Goal: Transaction & Acquisition: Purchase product/service

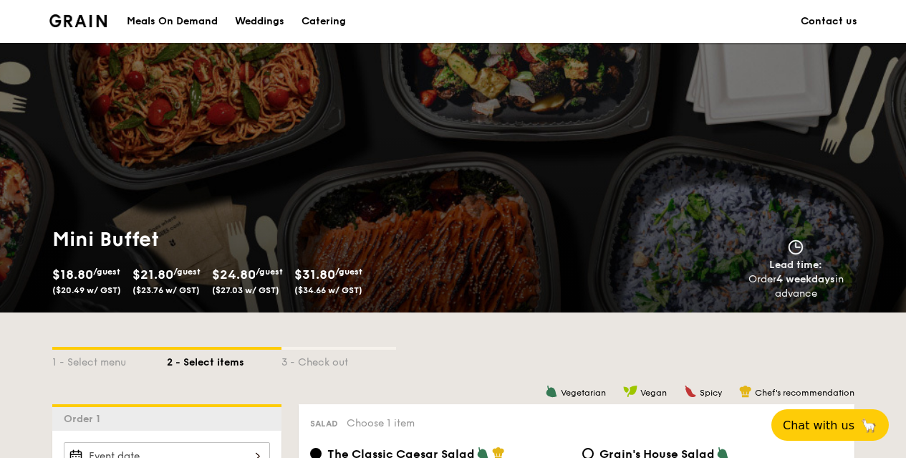
scroll to position [358, 0]
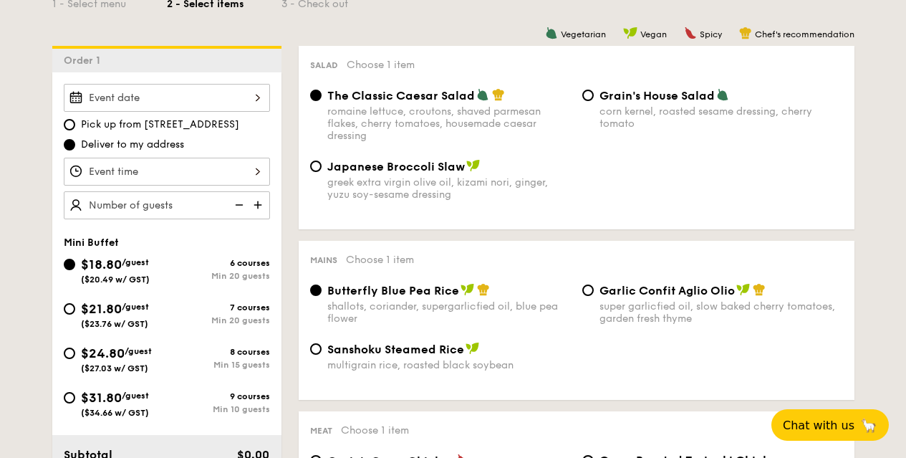
click at [144, 95] on input "Smoked Mesquite Whole Chicken brined in our in-house blend of herbs and spices,…" at bounding box center [167, 98] width 206 height 28
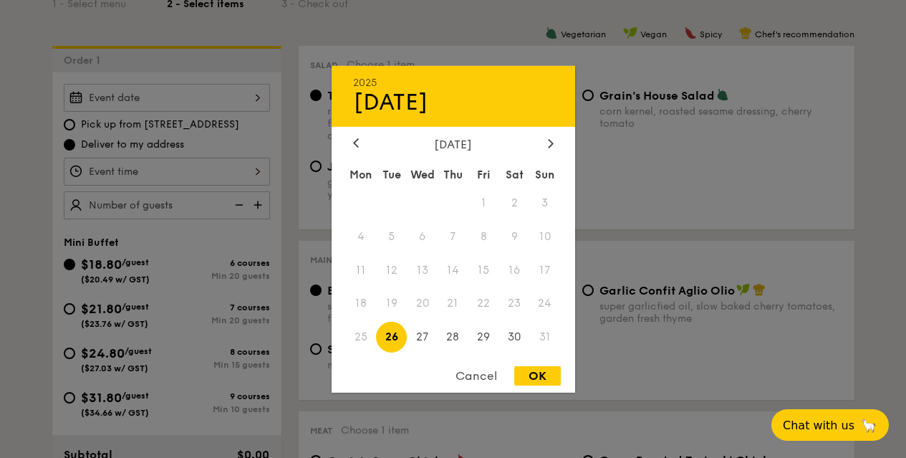
click at [396, 340] on span "26" at bounding box center [391, 337] width 31 height 31
click at [532, 369] on div "OK" at bounding box center [537, 375] width 47 height 19
type input "[DATE]"
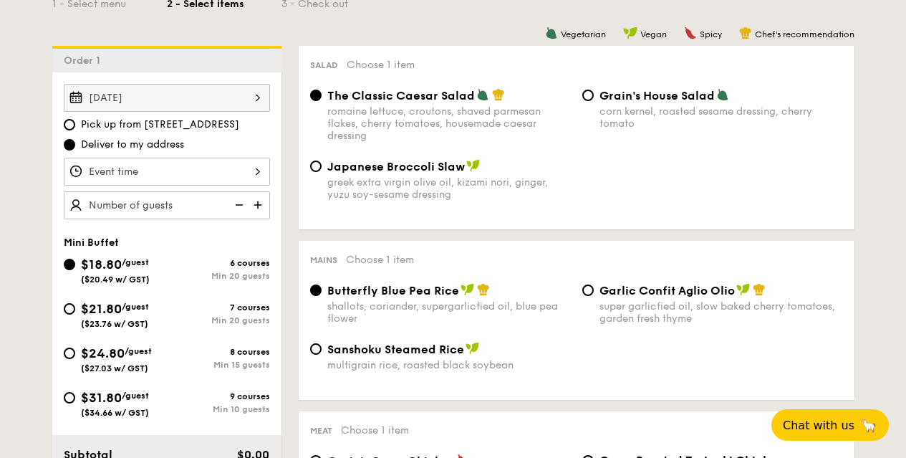
click at [161, 169] on input "Smoked Mesquite Whole Chicken brined in our in-house blend of herbs and spices,…" at bounding box center [167, 172] width 206 height 28
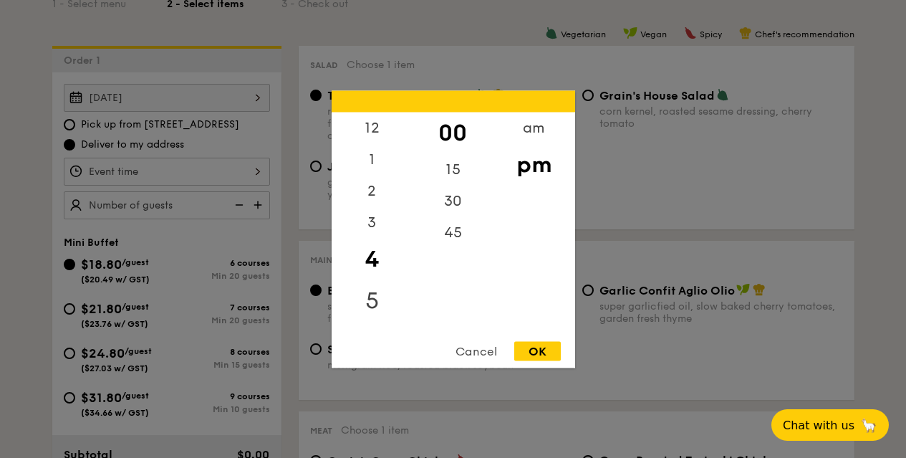
click at [381, 292] on div "5" at bounding box center [372, 300] width 81 height 42
click at [456, 203] on div "30" at bounding box center [453, 206] width 81 height 42
click at [542, 352] on div "OK" at bounding box center [537, 350] width 47 height 19
type input "5:30PM"
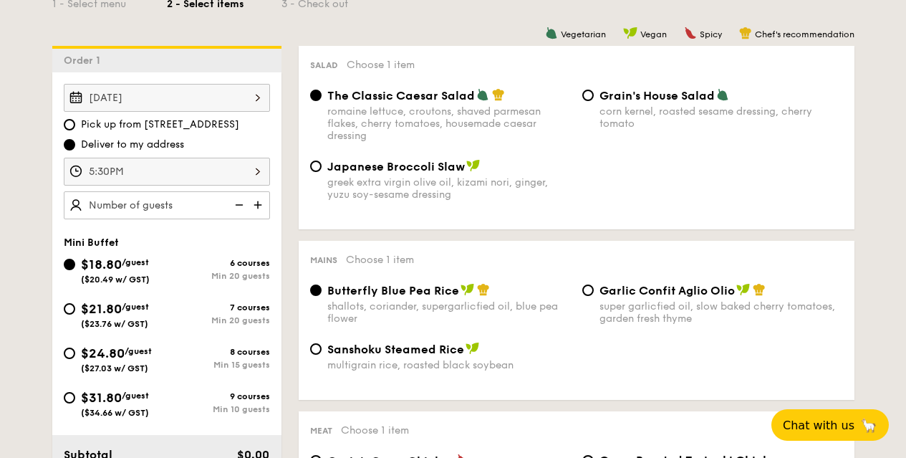
click at [256, 204] on img at bounding box center [259, 204] width 21 height 27
type input "20 guests"
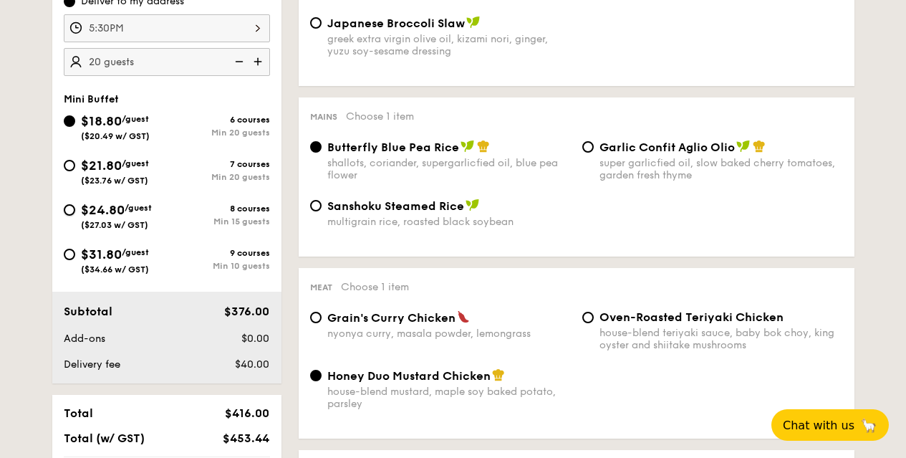
click at [68, 205] on input "$24.80 /guest ($27.03 w/ GST) 8 courses Min 15 guests" at bounding box center [69, 209] width 11 height 11
radio input "true"
radio input "false"
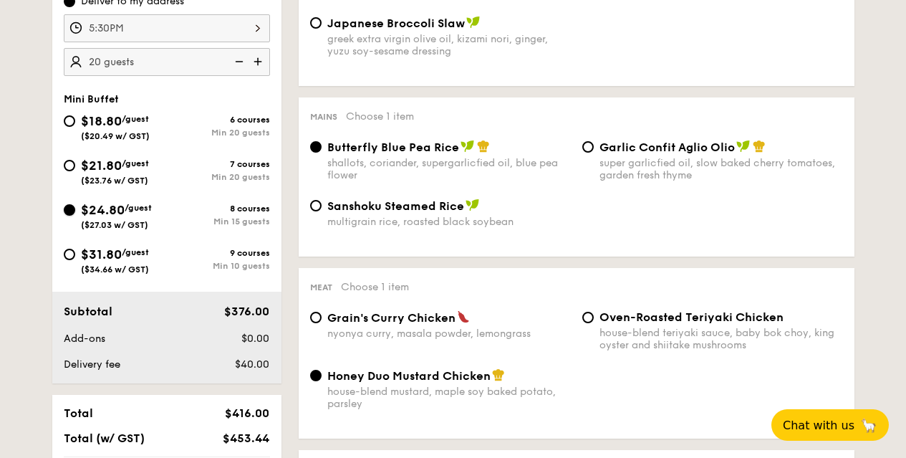
radio input "true"
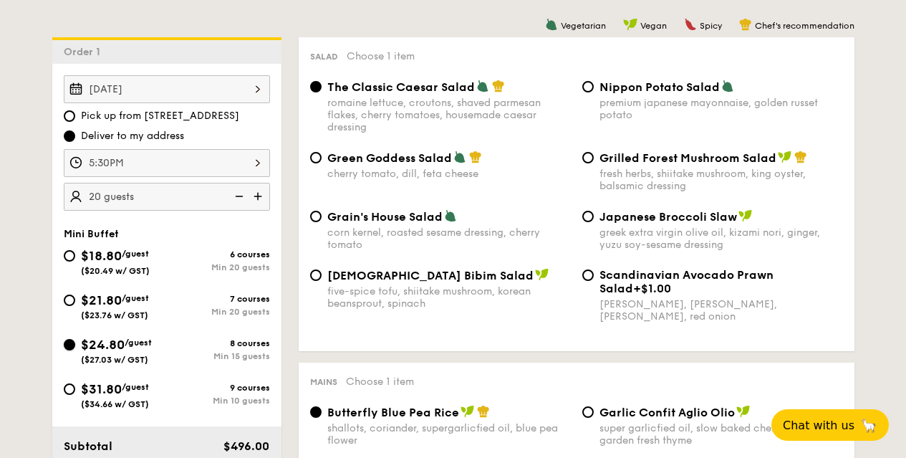
scroll to position [357, 0]
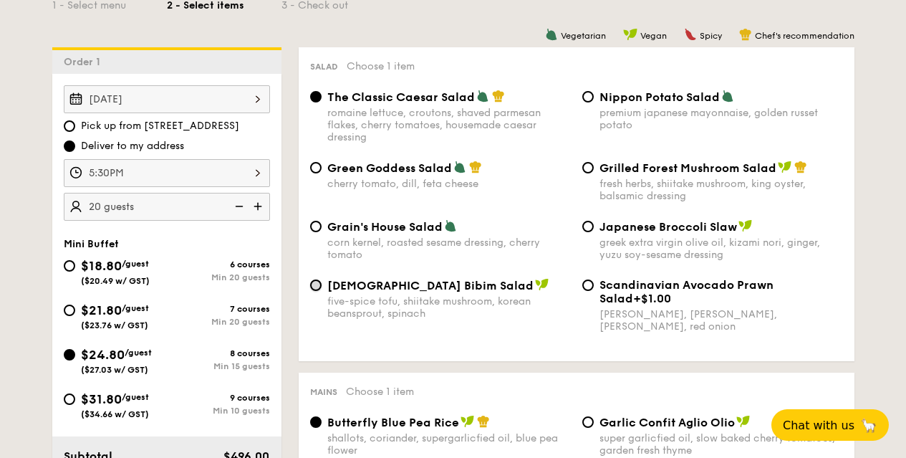
click at [310, 286] on input "Korean Bibim Salad five-spice tofu, shiitake mushroom, korean beansprout, spina…" at bounding box center [315, 284] width 11 height 11
radio input "true"
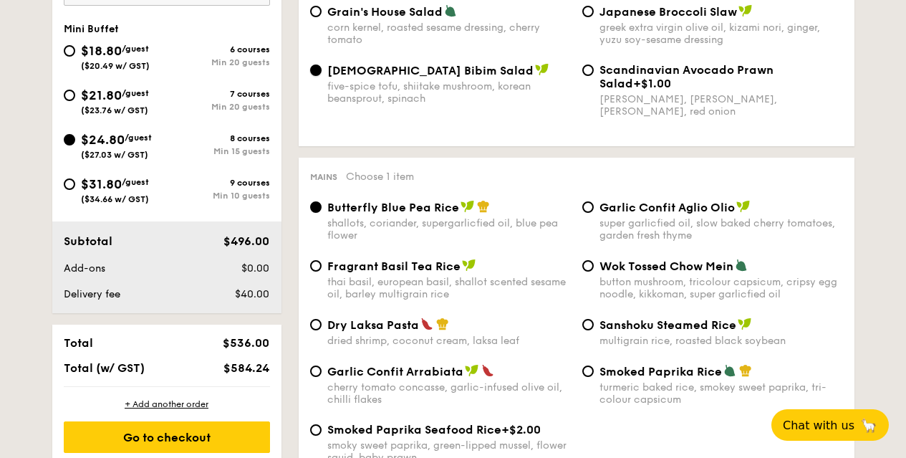
scroll to position [714, 0]
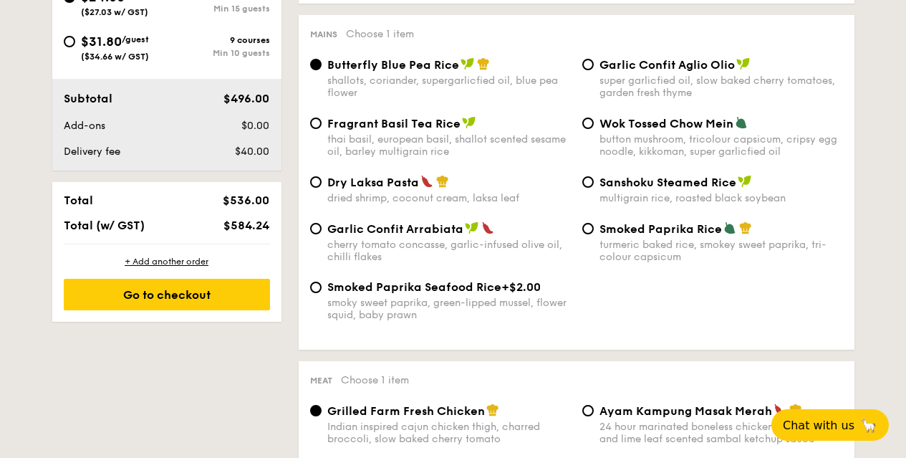
click at [597, 61] on div "Garlic Confit Aglio Olio super garlicfied oil, slow baked cherry tomatoes, gard…" at bounding box center [713, 78] width 272 height 42
click at [588, 63] on input "Garlic Confit Aglio Olio super garlicfied oil, slow baked cherry tomatoes, gard…" at bounding box center [588, 64] width 11 height 11
radio input "true"
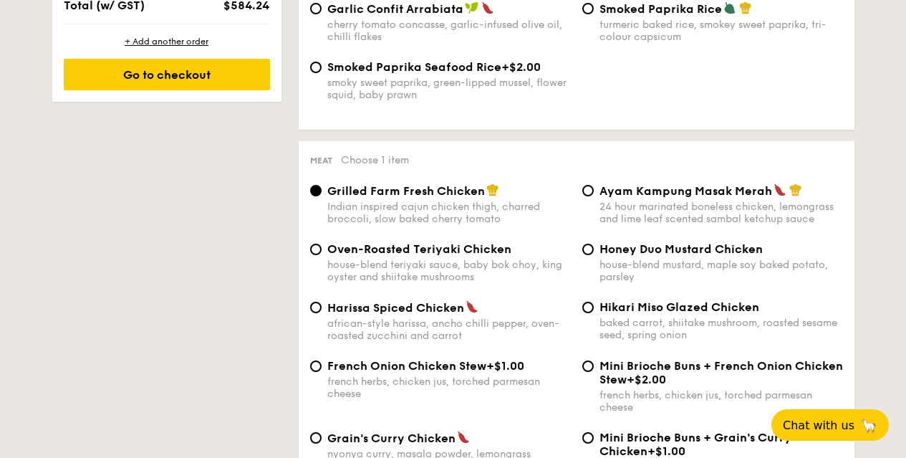
scroll to position [1000, 0]
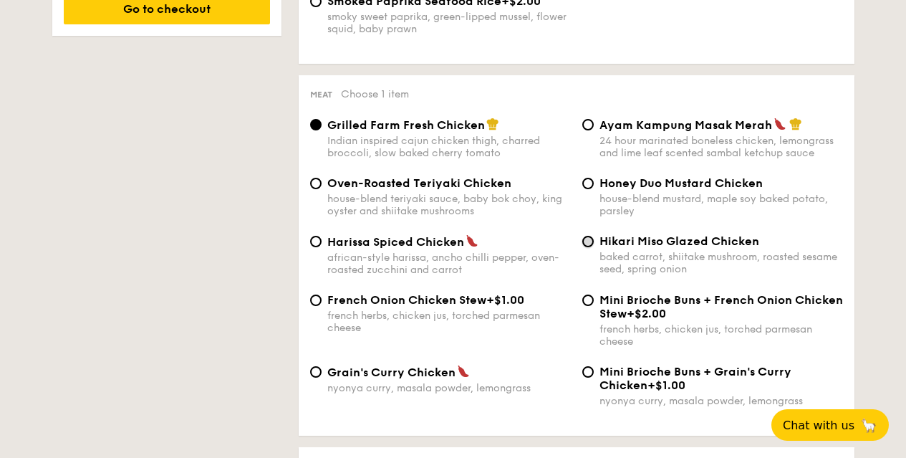
click at [585, 241] on input "Hikari Miso Glazed Chicken baked carrot, shiitake mushroom, roasted sesame seed…" at bounding box center [588, 241] width 11 height 11
radio input "true"
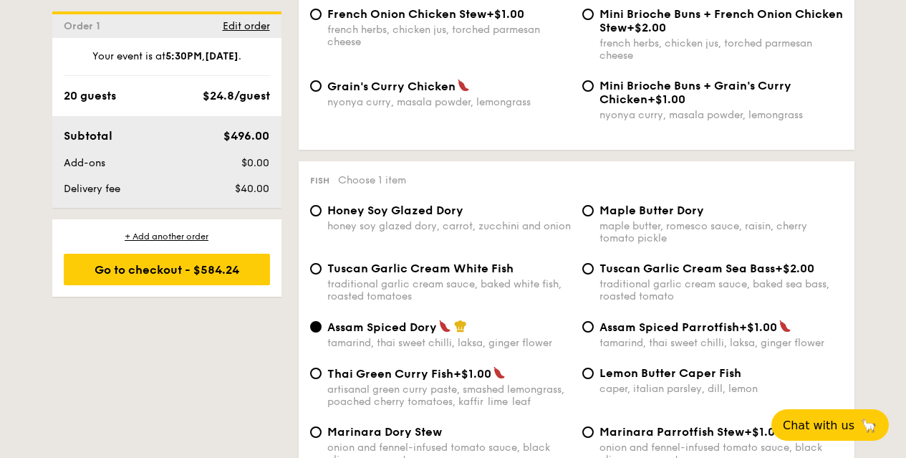
scroll to position [1430, 0]
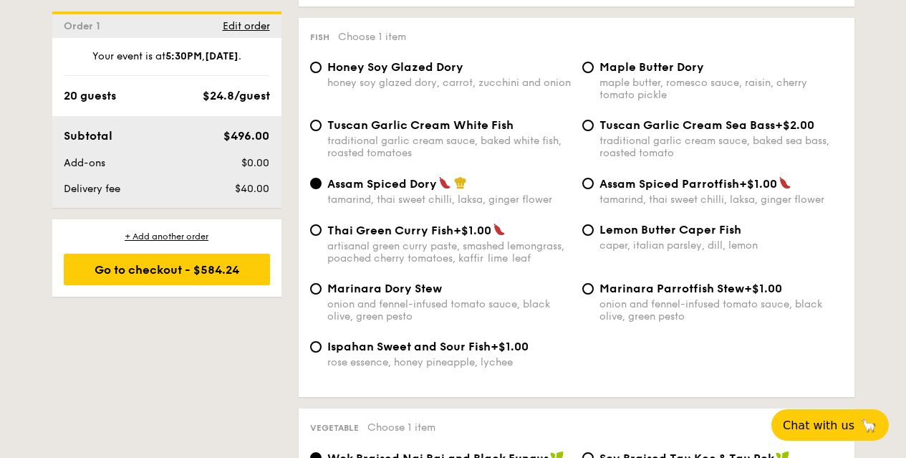
click at [325, 229] on div "Thai Green [PERSON_NAME] Fish +$1.00 artisanal green [PERSON_NAME] paste, smash…" at bounding box center [441, 244] width 272 height 42
click at [320, 229] on input "Thai Green [PERSON_NAME] Fish +$1.00 artisanal green [PERSON_NAME] paste, smash…" at bounding box center [315, 229] width 11 height 11
radio input "true"
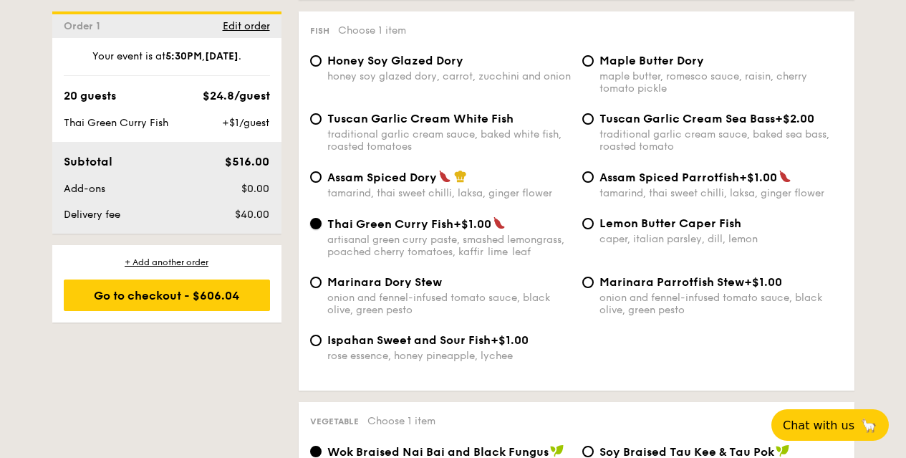
scroll to position [1715, 0]
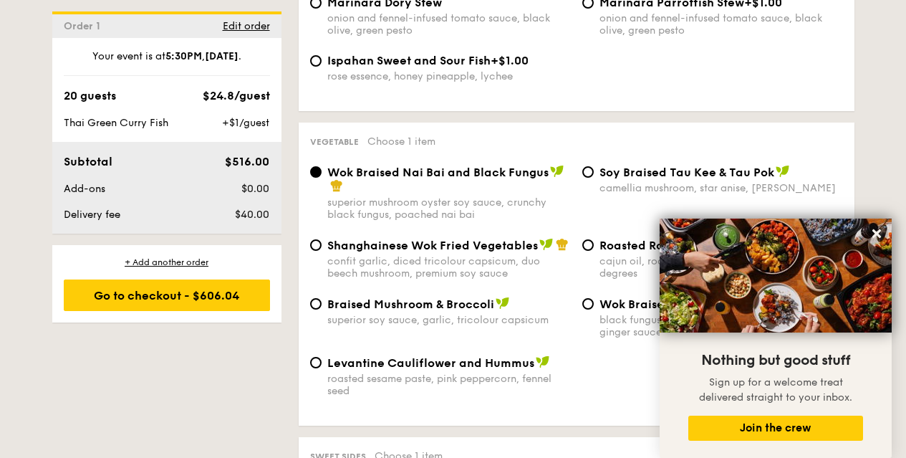
click at [321, 306] on div "Braised Mushroom & Broccoli superior soy sauce, garlic, tricolour capsicum" at bounding box center [441, 311] width 272 height 29
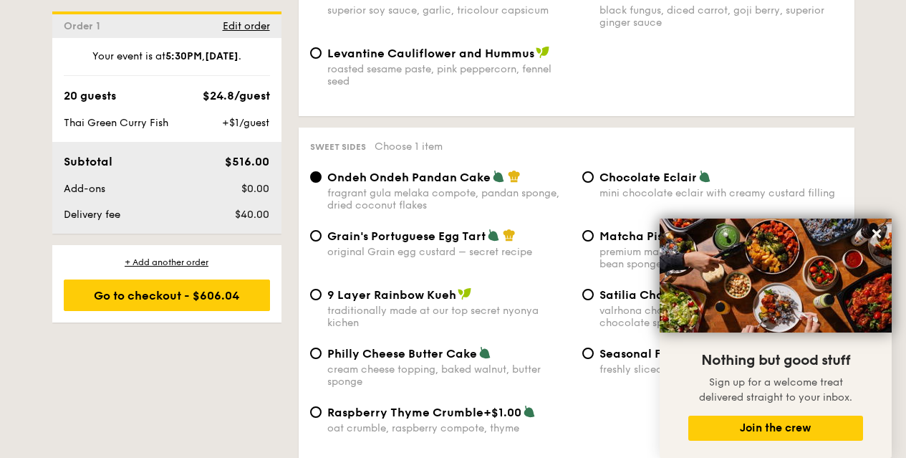
scroll to position [1858, 0]
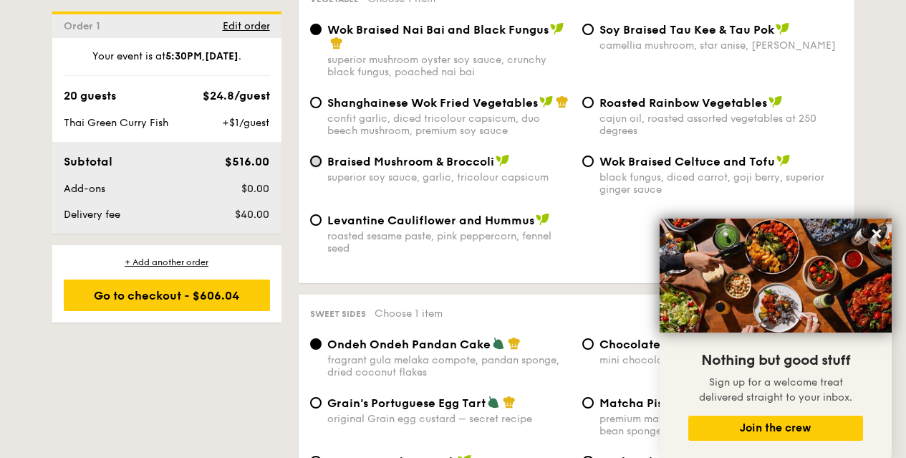
click at [317, 158] on input "Braised Mushroom & Broccoli superior soy sauce, garlic, tricolour capsicum" at bounding box center [315, 160] width 11 height 11
radio input "true"
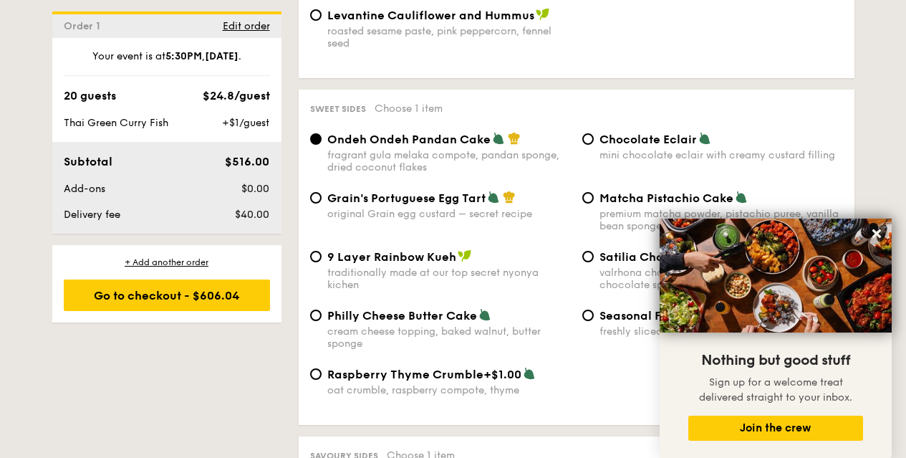
scroll to position [2144, 0]
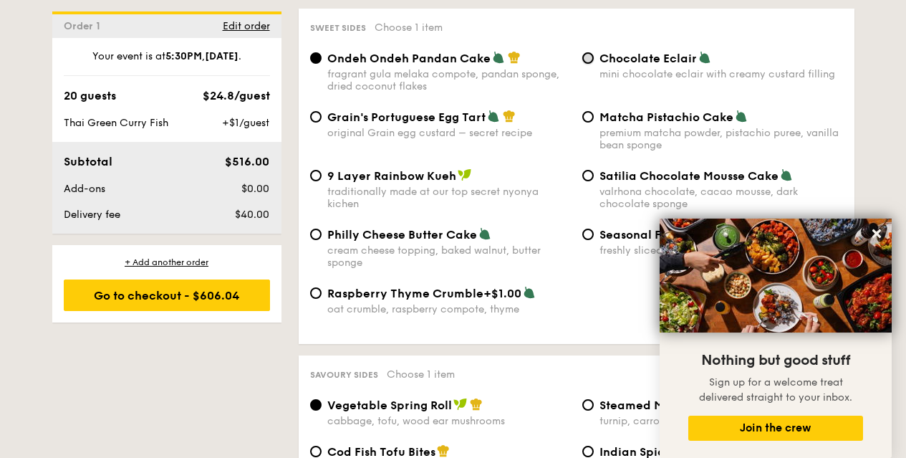
click at [590, 58] on input "Chocolate Eclair mini chocolate eclair with creamy custard filling" at bounding box center [588, 57] width 11 height 11
radio input "true"
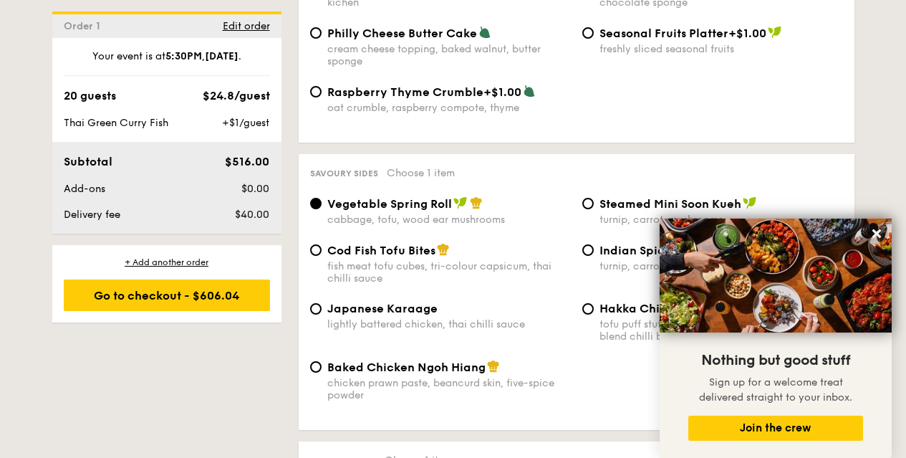
scroll to position [2502, 0]
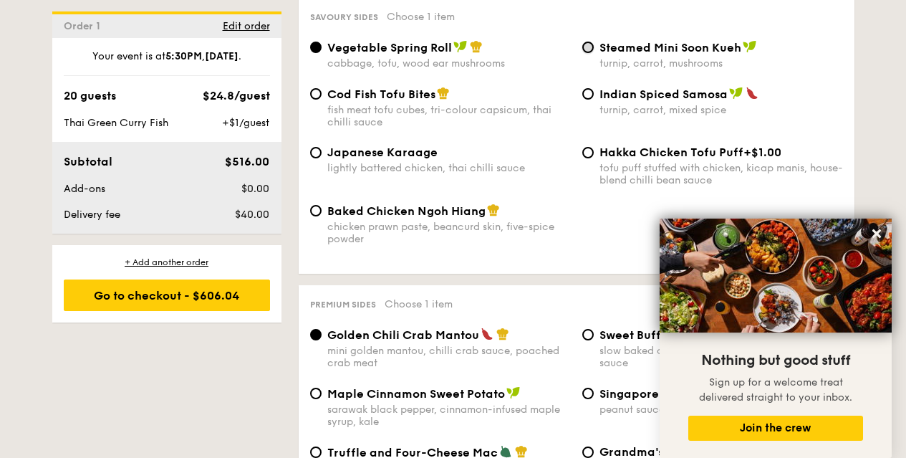
click at [592, 47] on input "Steamed Mini Soon Kueh turnip, carrot, mushrooms" at bounding box center [588, 47] width 11 height 11
radio input "true"
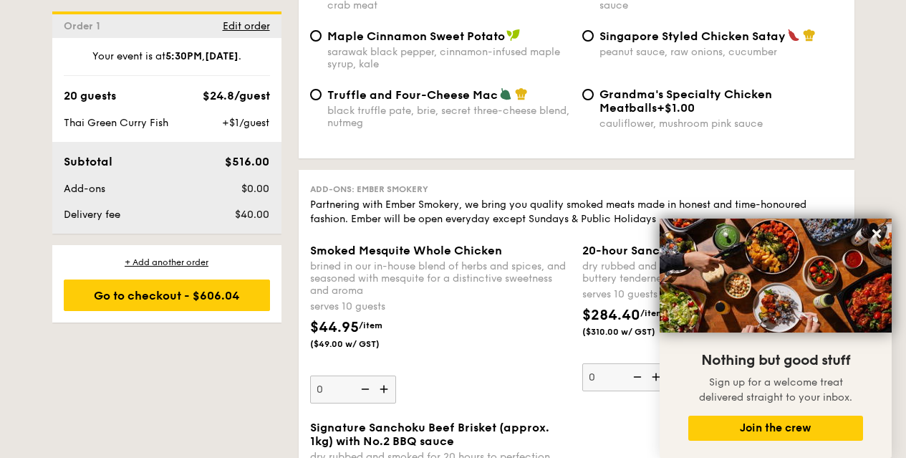
scroll to position [2787, 0]
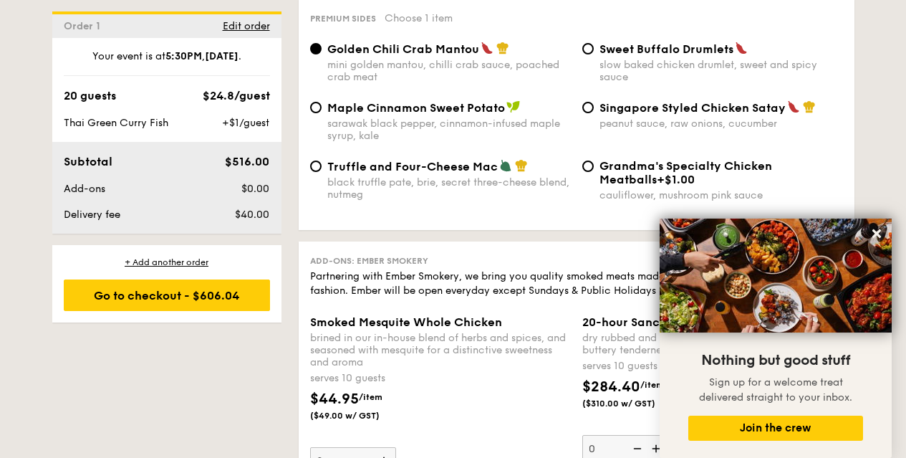
click at [593, 44] on div "Sweet Buffalo Drumlets slow baked chicken drumlet, sweet and spicy sauce" at bounding box center [713, 63] width 272 height 42
click at [590, 47] on input "Sweet Buffalo Drumlets slow baked chicken drumlet, sweet and spicy sauce" at bounding box center [588, 48] width 11 height 11
radio input "true"
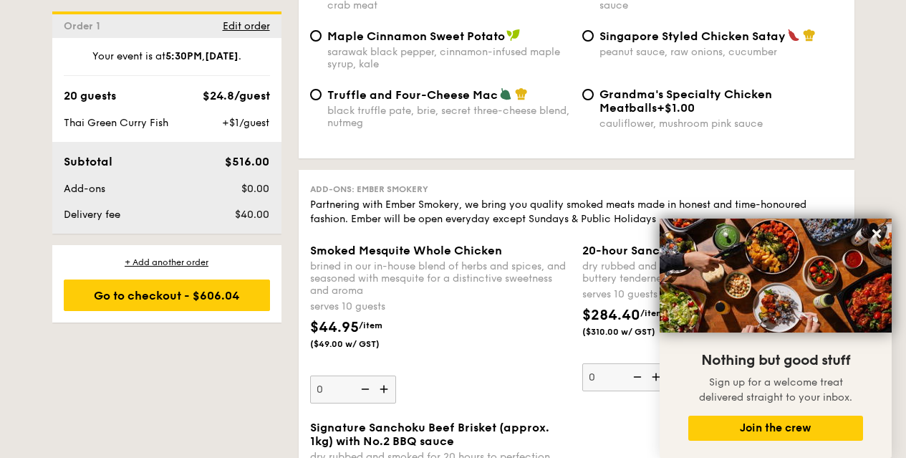
scroll to position [3073, 0]
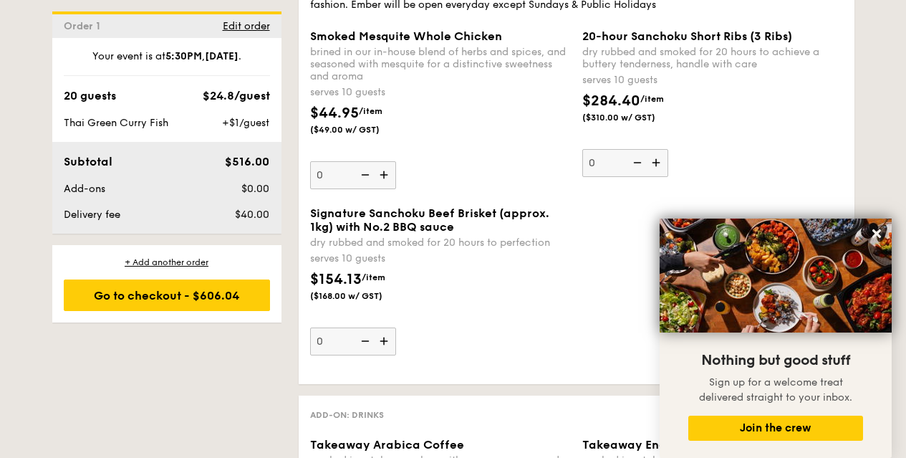
click at [386, 171] on img at bounding box center [385, 174] width 21 height 27
click at [386, 171] on input "0" at bounding box center [353, 175] width 86 height 28
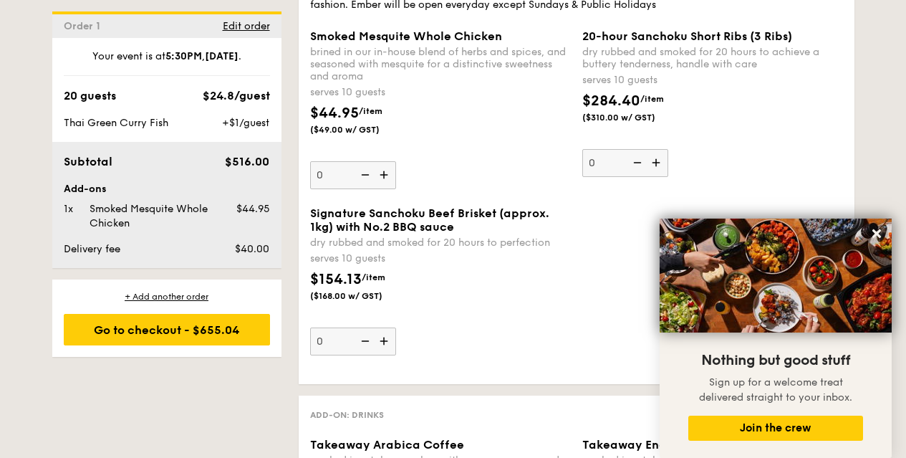
type input "1"
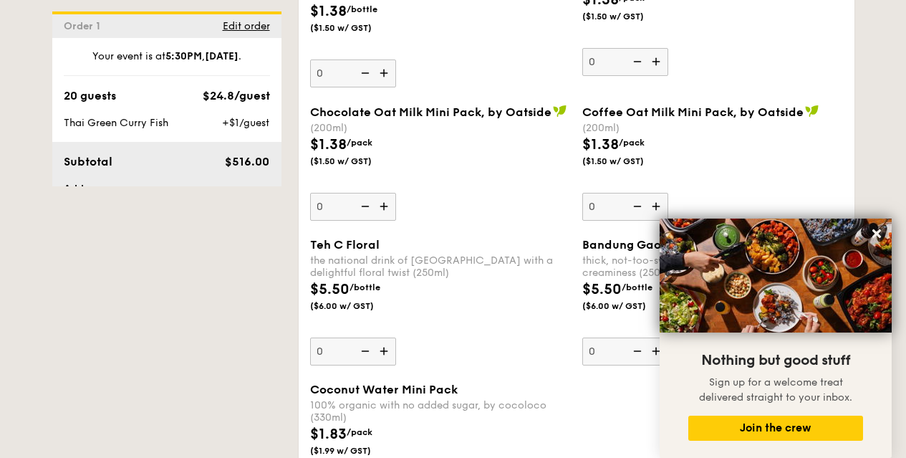
scroll to position [4503, 0]
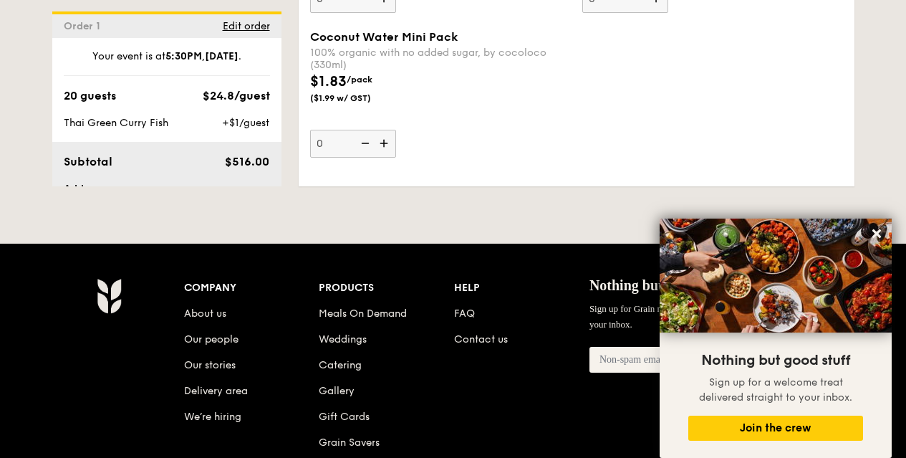
click at [387, 142] on img at bounding box center [385, 143] width 21 height 27
click at [387, 142] on input "0" at bounding box center [353, 144] width 86 height 28
click at [387, 142] on img at bounding box center [385, 143] width 21 height 27
click at [387, 142] on input "1" at bounding box center [353, 144] width 86 height 28
click at [387, 142] on img at bounding box center [385, 143] width 21 height 27
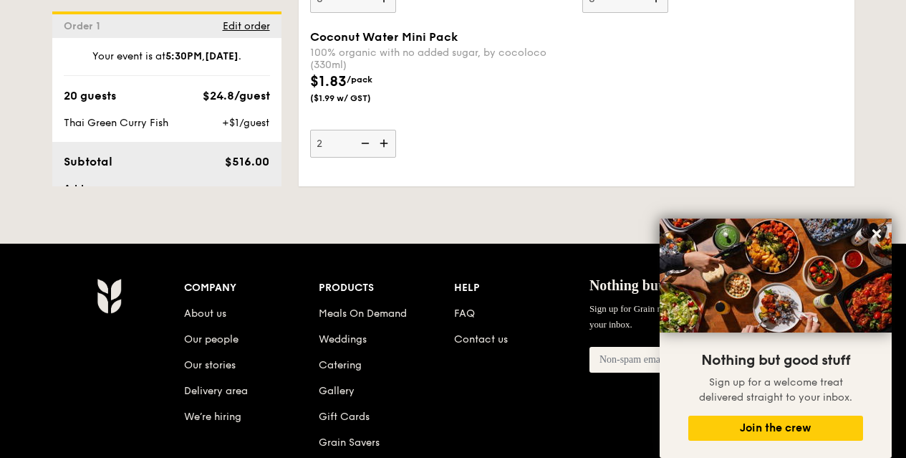
click at [387, 142] on input "2" at bounding box center [353, 144] width 86 height 28
click at [387, 142] on img at bounding box center [385, 143] width 21 height 27
click at [387, 142] on input "3" at bounding box center [353, 144] width 86 height 28
click at [387, 142] on img at bounding box center [385, 143] width 21 height 27
click at [387, 142] on input "4" at bounding box center [353, 144] width 86 height 28
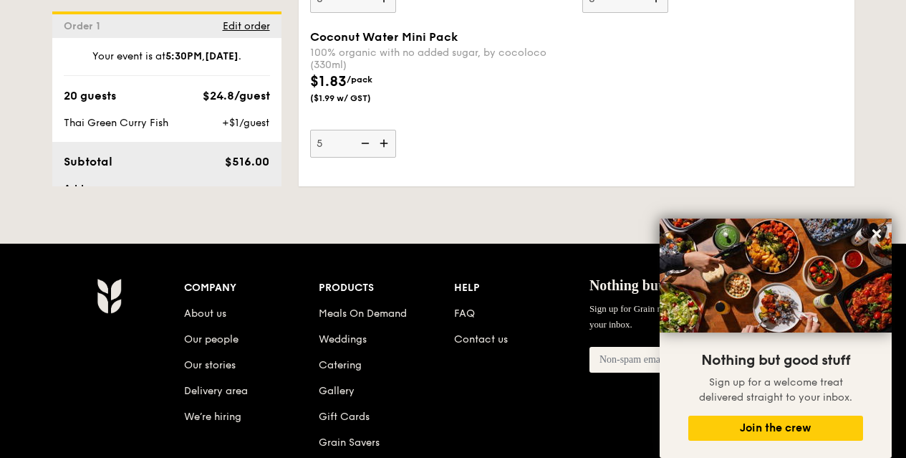
click at [387, 142] on img at bounding box center [385, 143] width 21 height 27
click at [387, 142] on input "5" at bounding box center [353, 144] width 86 height 28
click at [387, 142] on img at bounding box center [385, 143] width 21 height 27
click at [387, 142] on input "6" at bounding box center [353, 144] width 86 height 28
click at [387, 142] on img at bounding box center [385, 143] width 21 height 27
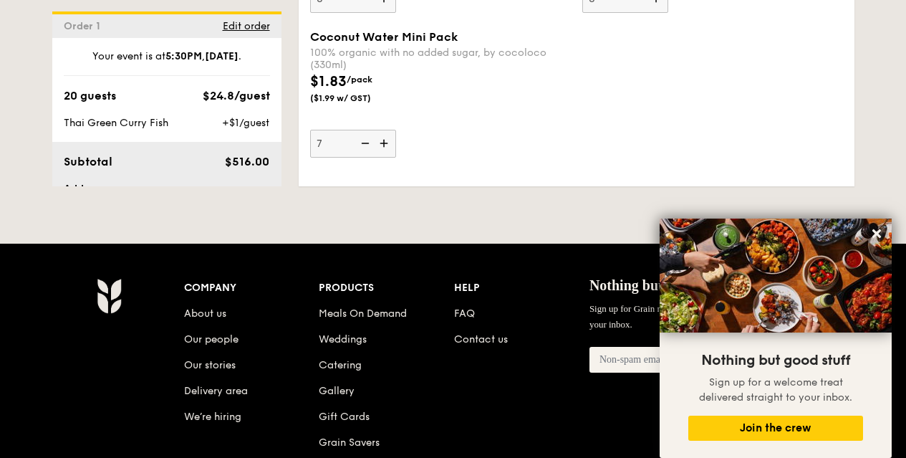
click at [387, 142] on input "7" at bounding box center [353, 144] width 86 height 28
click at [387, 142] on img at bounding box center [385, 143] width 21 height 27
click at [387, 142] on input "8" at bounding box center [353, 144] width 86 height 28
click at [387, 142] on img at bounding box center [385, 143] width 21 height 27
click at [387, 142] on input "9" at bounding box center [353, 144] width 86 height 28
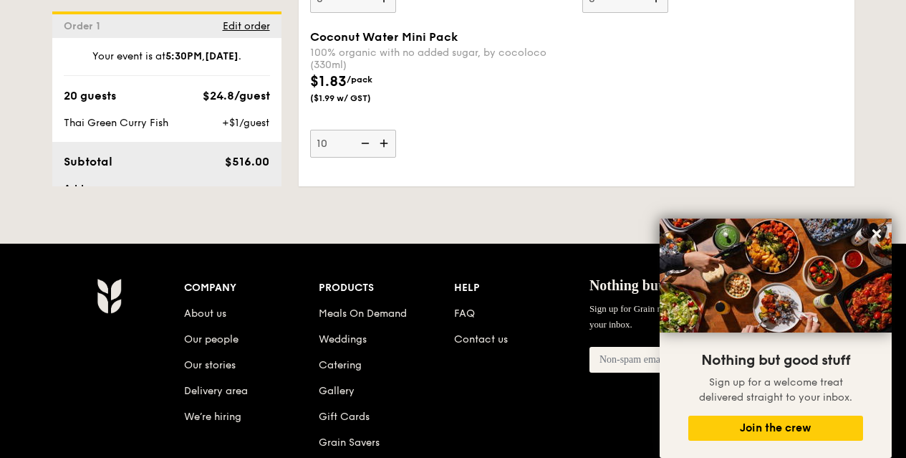
click at [387, 142] on img at bounding box center [385, 143] width 21 height 27
click at [387, 142] on input "10" at bounding box center [353, 144] width 86 height 28
click at [387, 142] on img at bounding box center [385, 143] width 21 height 27
click at [387, 142] on input "11" at bounding box center [353, 144] width 86 height 28
click at [387, 142] on img at bounding box center [385, 143] width 21 height 27
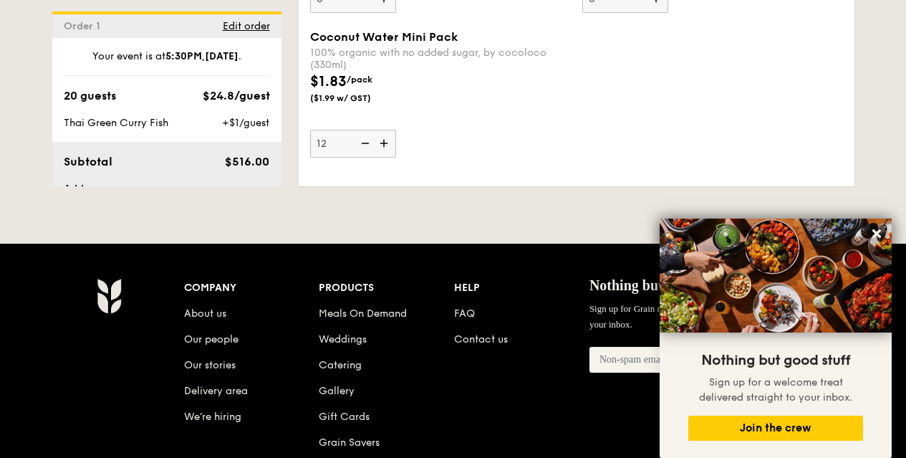
click at [387, 142] on input "12" at bounding box center [353, 144] width 86 height 28
click at [387, 142] on img at bounding box center [385, 143] width 21 height 27
click at [387, 142] on input "13" at bounding box center [353, 144] width 86 height 28
click at [387, 142] on img at bounding box center [385, 143] width 21 height 27
click at [387, 142] on input "14" at bounding box center [353, 144] width 86 height 28
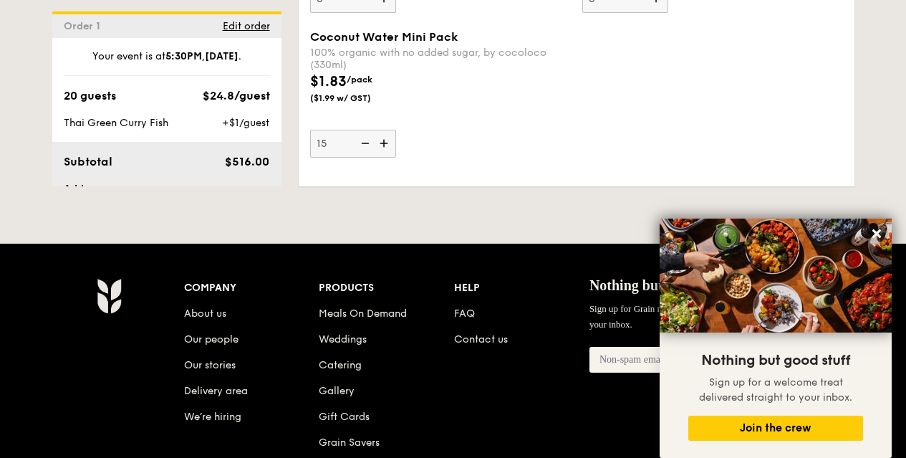
click at [387, 142] on img at bounding box center [385, 143] width 21 height 27
click at [387, 142] on input "15" at bounding box center [353, 144] width 86 height 28
click at [387, 142] on img at bounding box center [385, 143] width 21 height 27
click at [387, 142] on input "16" at bounding box center [353, 144] width 86 height 28
click at [387, 142] on img at bounding box center [385, 143] width 21 height 27
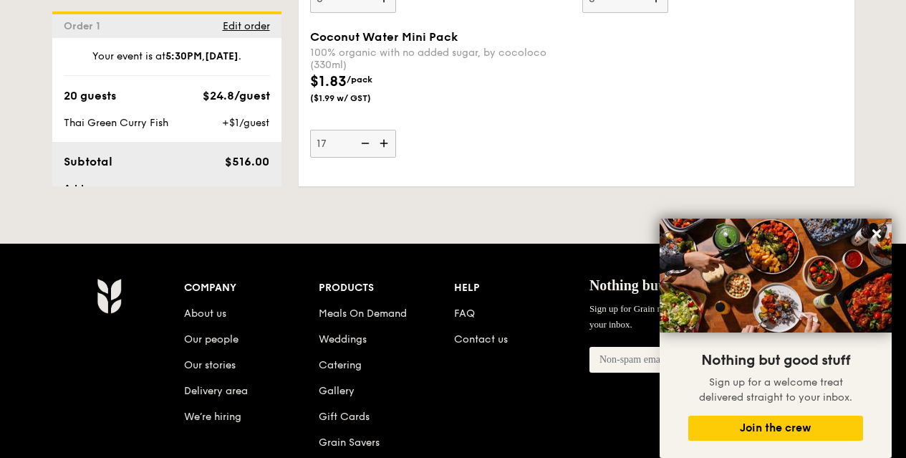
click at [387, 142] on input "17" at bounding box center [353, 144] width 86 height 28
click at [387, 142] on img at bounding box center [385, 143] width 21 height 27
click at [387, 142] on input "18" at bounding box center [353, 144] width 86 height 28
click at [387, 142] on img at bounding box center [385, 143] width 21 height 27
click at [387, 142] on input "19" at bounding box center [353, 144] width 86 height 28
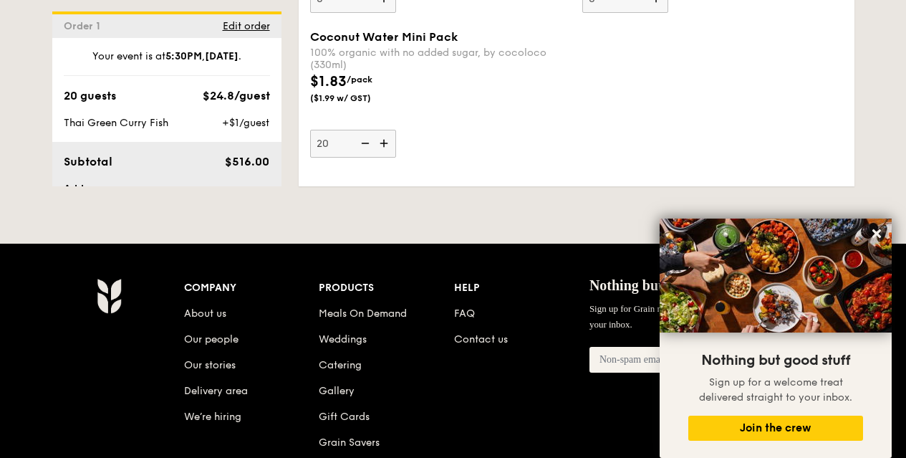
click at [387, 142] on img at bounding box center [385, 143] width 21 height 27
click at [387, 142] on input "20" at bounding box center [353, 144] width 86 height 28
click at [364, 142] on img at bounding box center [363, 143] width 21 height 27
click at [364, 142] on input "21" at bounding box center [353, 144] width 86 height 28
type input "20"
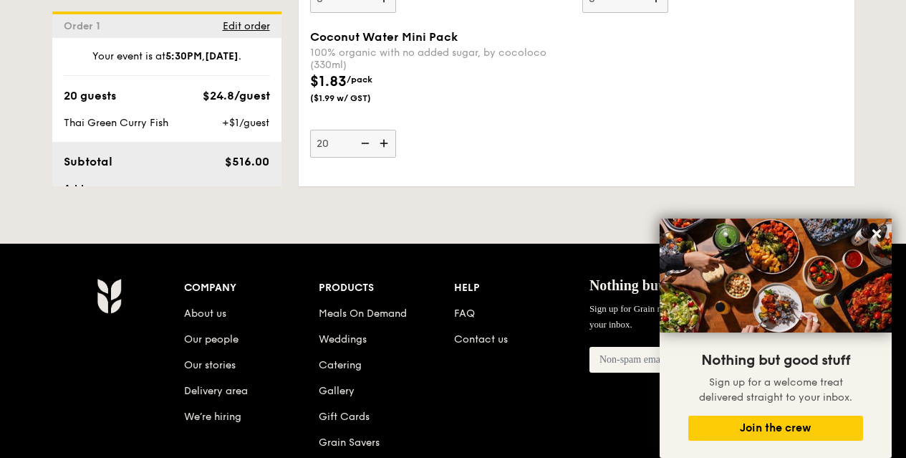
drag, startPoint x: 478, startPoint y: 124, endPoint x: 488, endPoint y: 124, distance: 10.0
click at [488, 124] on div "Coconut Water Mini Pack 100% organic with no added sugar, by cocoloco (330ml) $…" at bounding box center [440, 94] width 261 height 128
click at [396, 130] on input "20" at bounding box center [353, 144] width 86 height 28
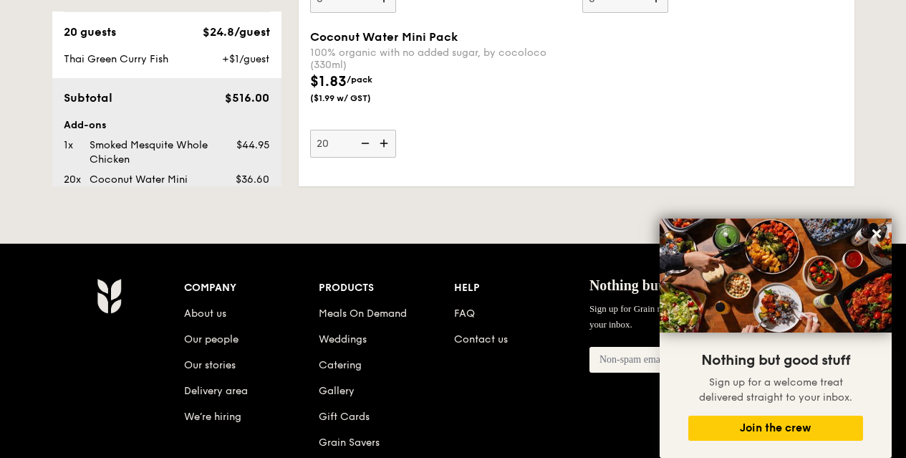
click at [876, 232] on icon at bounding box center [877, 233] width 9 height 9
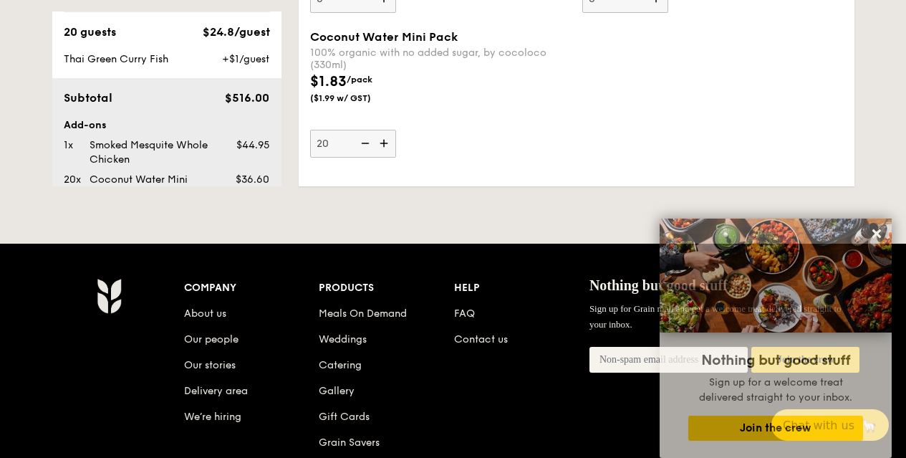
drag, startPoint x: 876, startPoint y: 201, endPoint x: 878, endPoint y: 193, distance: 9.1
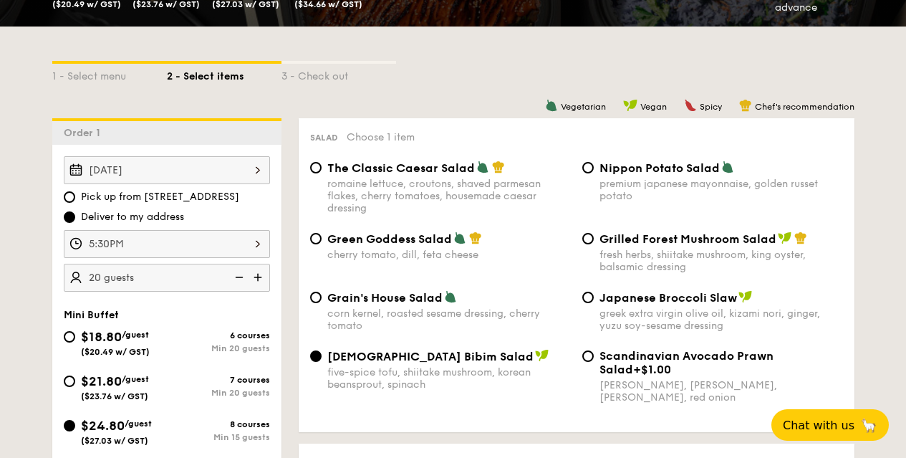
scroll to position [786, 0]
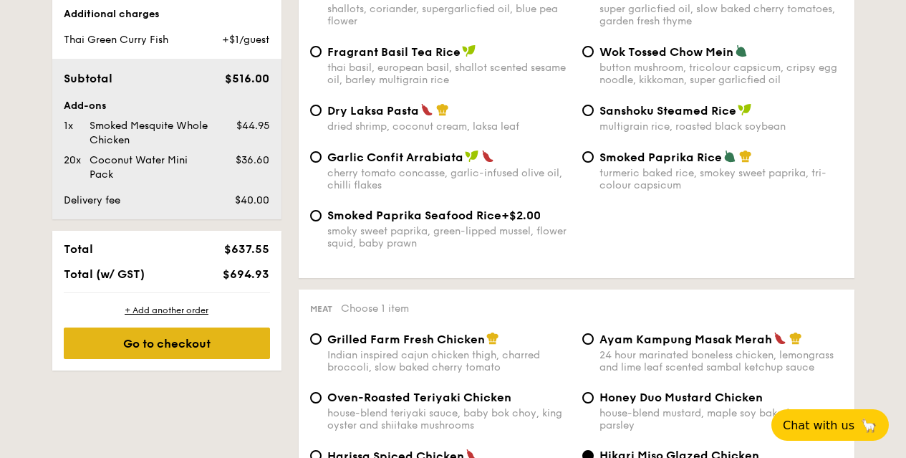
click at [188, 350] on div "Go to checkout" at bounding box center [167, 343] width 206 height 32
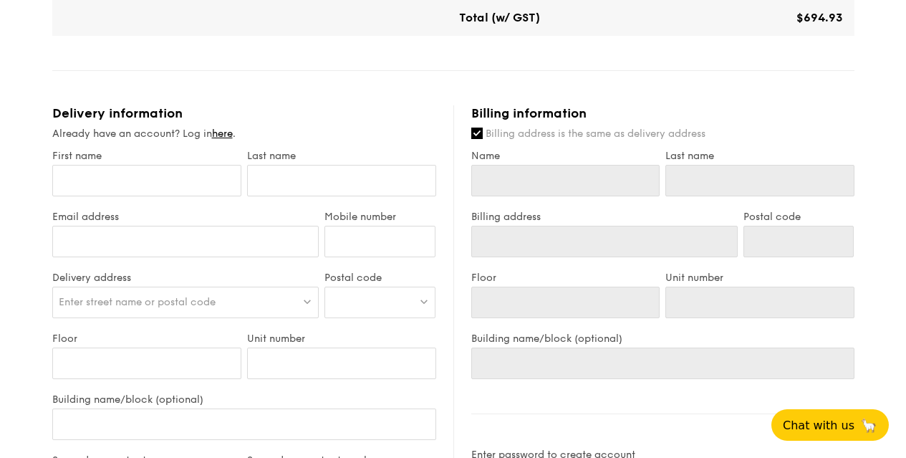
scroll to position [844, 0]
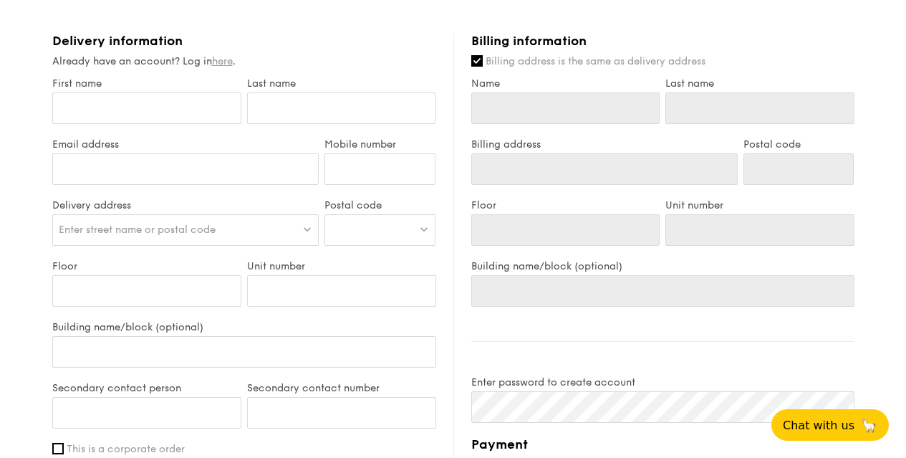
click at [219, 67] on link "here" at bounding box center [222, 61] width 21 height 12
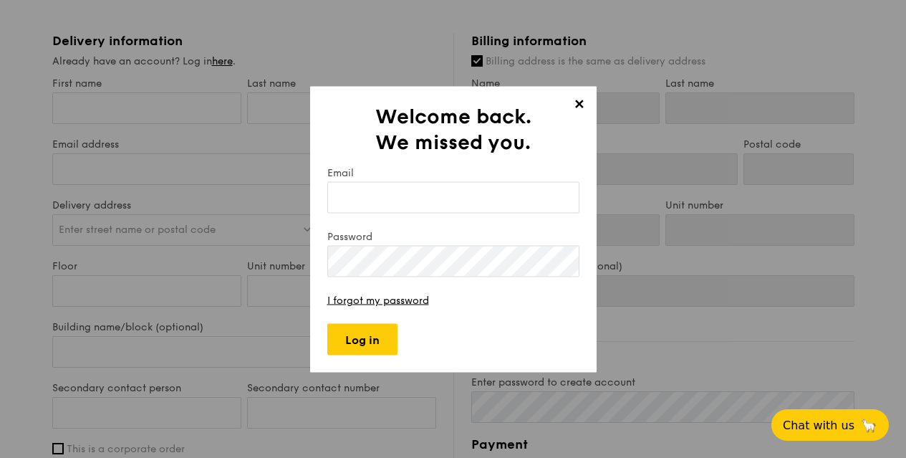
click at [388, 202] on input "Email" at bounding box center [453, 197] width 252 height 32
type input "h"
type input "[PERSON_NAME][EMAIL_ADDRESS][DOMAIN_NAME]"
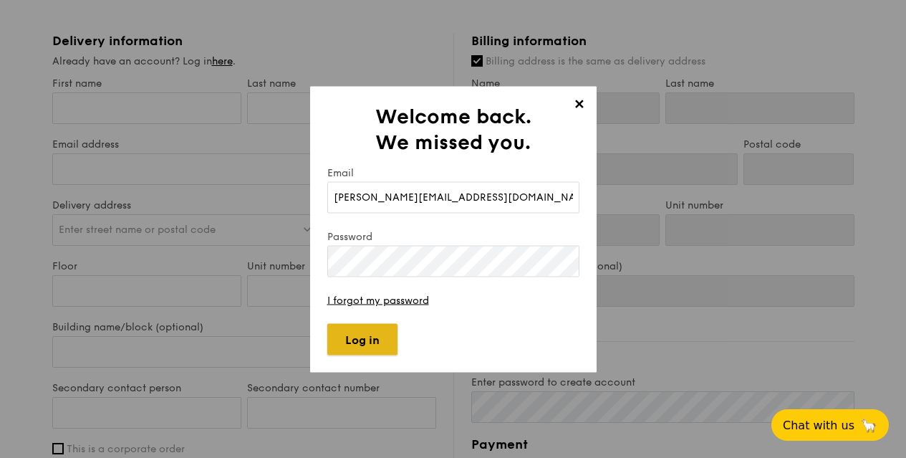
click at [378, 335] on input "Log in" at bounding box center [362, 339] width 70 height 32
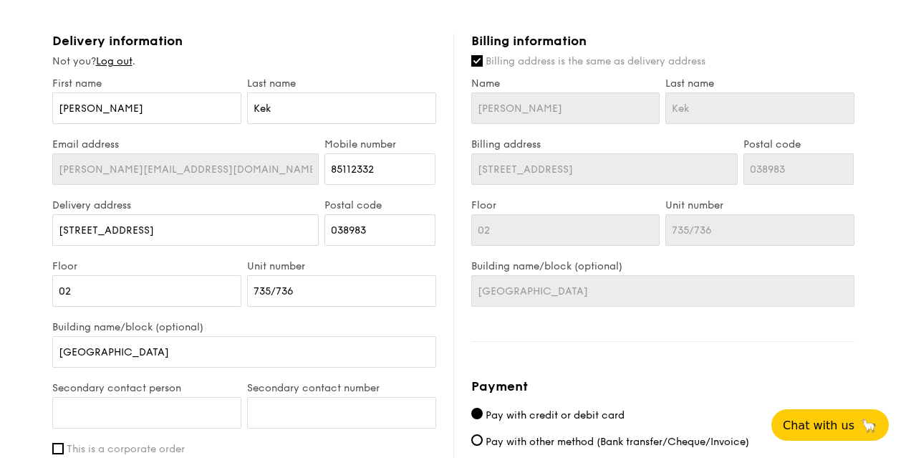
scroll to position [916, 0]
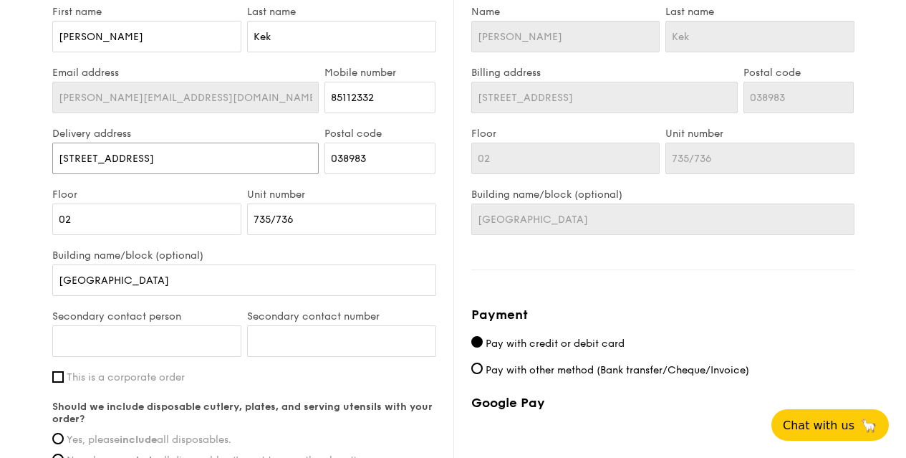
drag, startPoint x: 183, startPoint y: 168, endPoint x: 44, endPoint y: 166, distance: 138.3
drag, startPoint x: 380, startPoint y: 168, endPoint x: 331, endPoint y: 171, distance: 49.5
click at [331, 170] on input "038983" at bounding box center [380, 159] width 111 height 32
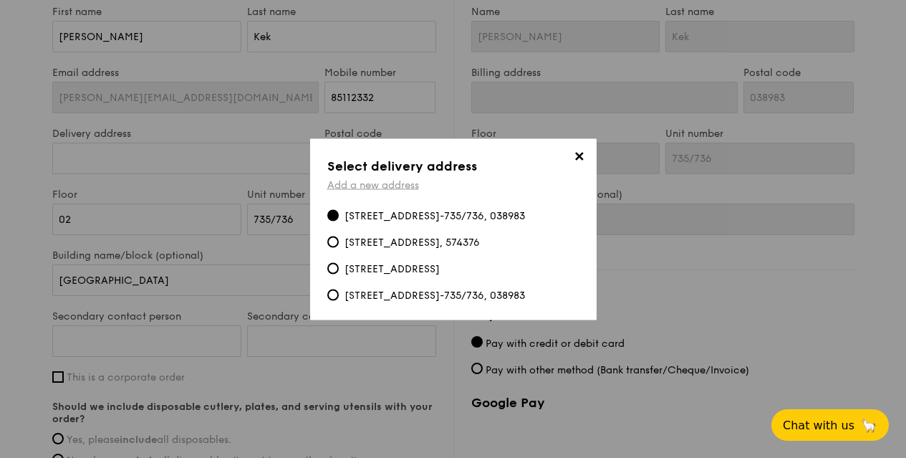
click at [393, 178] on link "Add a new address" at bounding box center [373, 184] width 92 height 12
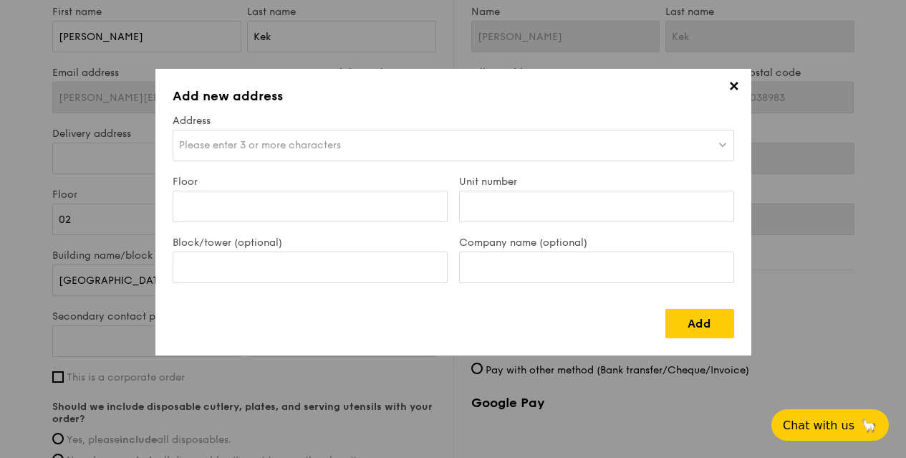
click at [245, 143] on span "Please enter 3 or more characters" at bounding box center [260, 145] width 162 height 12
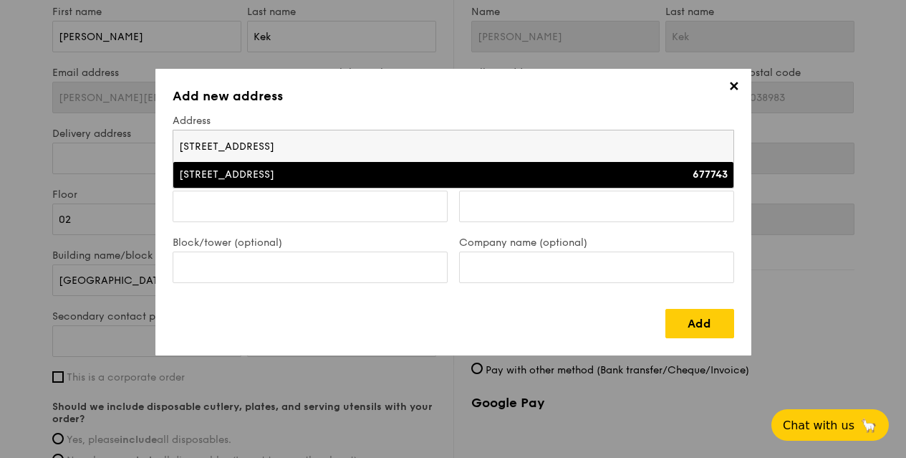
type input "[STREET_ADDRESS]"
click at [179, 168] on div "[STREET_ADDRESS]" at bounding box center [385, 175] width 412 height 14
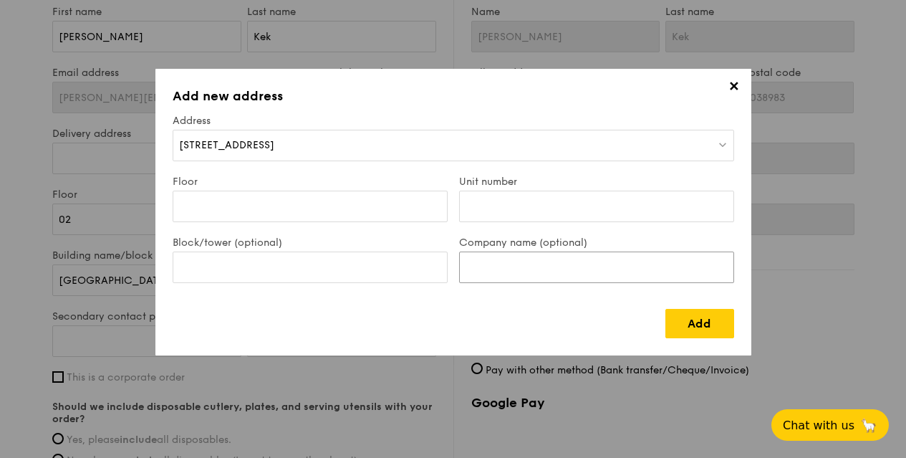
click at [519, 276] on input "Company name (optional)" at bounding box center [596, 268] width 275 height 32
type input "UOB [GEOGRAPHIC_DATA]"
click at [335, 266] on input "Block/tower (optional)" at bounding box center [310, 268] width 275 height 32
click at [269, 204] on input "Floor" at bounding box center [310, 207] width 275 height 32
type input "02"
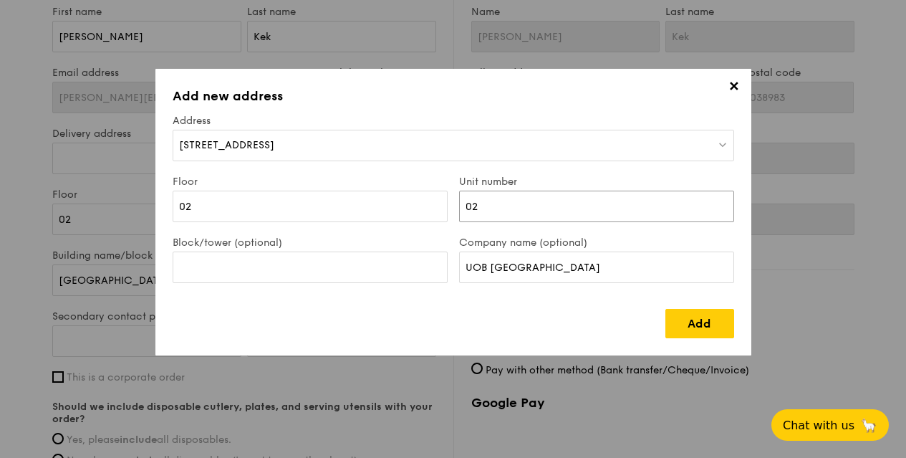
type input "02"
drag, startPoint x: 583, startPoint y: 267, endPoint x: 457, endPoint y: 268, distance: 125.4
click at [457, 267] on div "Company name (optional) UOB [GEOGRAPHIC_DATA]" at bounding box center [597, 266] width 287 height 61
click at [296, 260] on input "Block/tower (optional)" at bounding box center [310, 268] width 275 height 32
click at [269, 269] on input "Block/tower (optional)" at bounding box center [310, 268] width 275 height 32
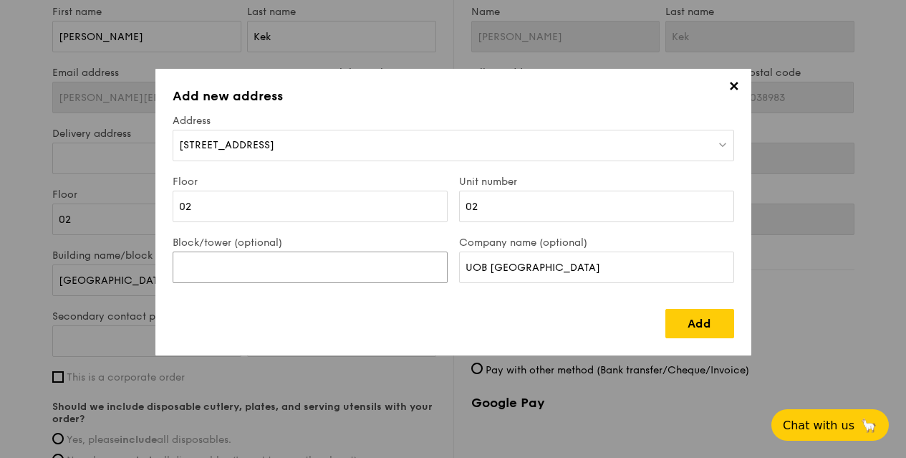
paste input "[GEOGRAPHIC_DATA]"
type input "[GEOGRAPHIC_DATA]"
click at [155, 69] on div "✕ Add new address Address [STREET_ADDRESS] Floor 02 Unit number 02 Block/tower …" at bounding box center [453, 212] width 596 height 287
click at [709, 327] on link "Add" at bounding box center [700, 323] width 69 height 29
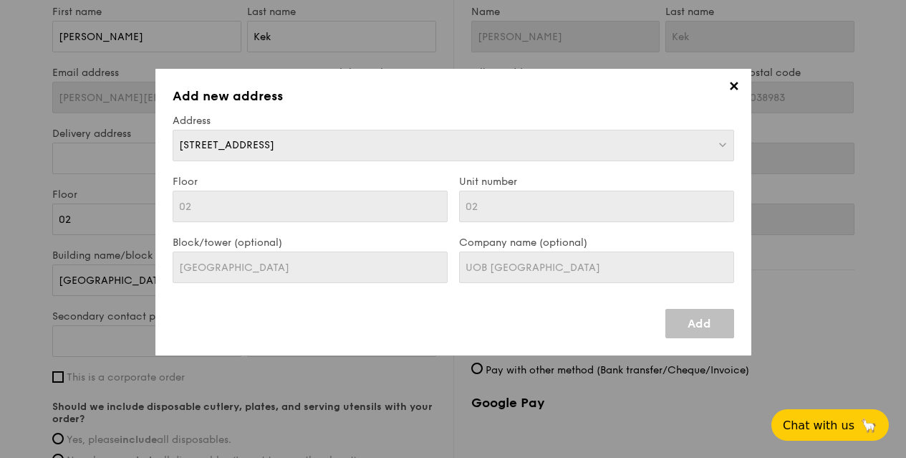
type input "[STREET_ADDRESS]"
type input "677743"
type input "02"
type input "[GEOGRAPHIC_DATA]"
type input "[STREET_ADDRESS]"
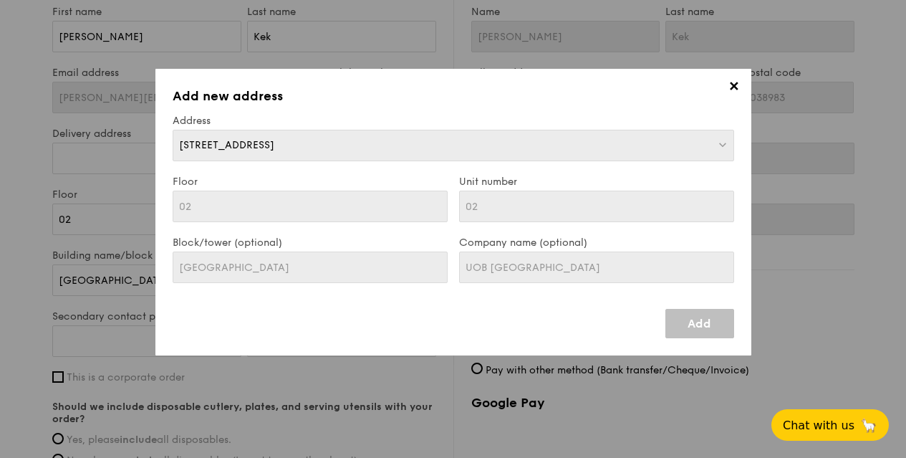
type input "677743"
type input "02"
type input "[GEOGRAPHIC_DATA]"
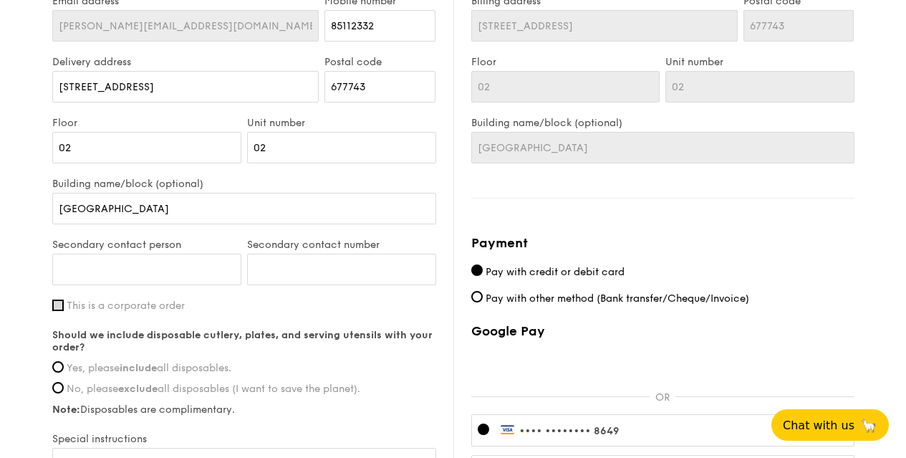
scroll to position [1131, 0]
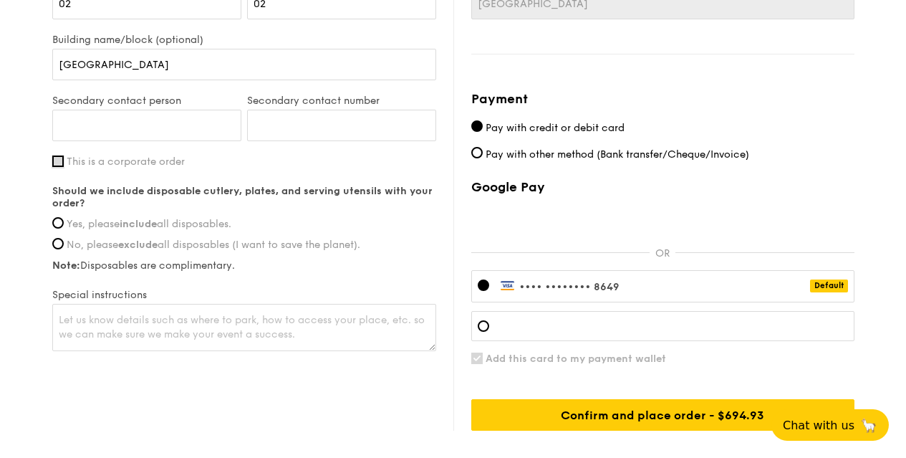
click at [53, 167] on input "This is a corporate order" at bounding box center [57, 160] width 11 height 11
checkbox input "true"
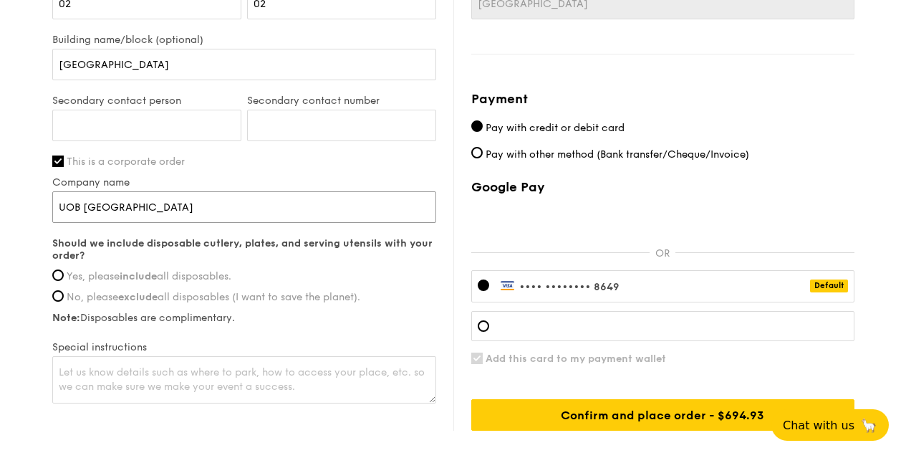
click at [176, 223] on input "UOB [GEOGRAPHIC_DATA]" at bounding box center [244, 207] width 384 height 32
drag, startPoint x: 87, startPoint y: 218, endPoint x: 258, endPoint y: 220, distance: 171.3
click at [258, 220] on input "UOB [GEOGRAPHIC_DATA]" at bounding box center [244, 207] width 384 height 32
click at [52, 191] on input "UOBLTD" at bounding box center [244, 207] width 384 height 32
type input "UOB LTD"
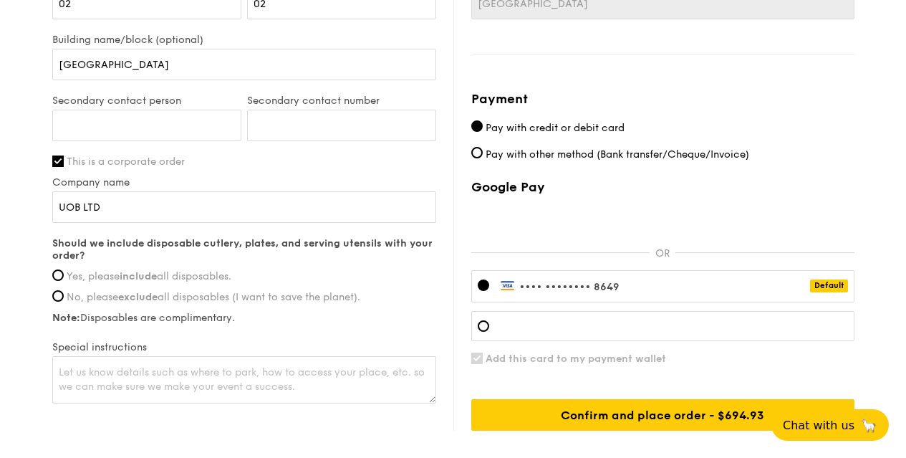
click at [54, 281] on input "Yes, please include all disposables." at bounding box center [57, 274] width 11 height 11
radio input "true"
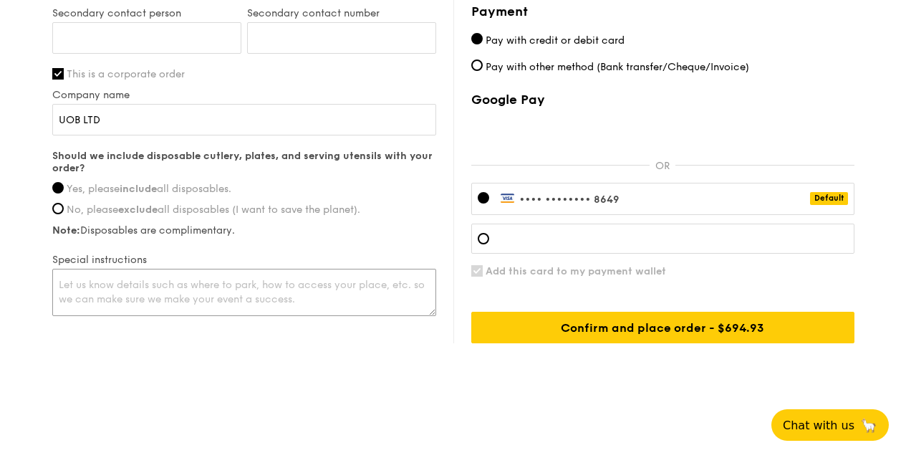
click at [75, 288] on textarea at bounding box center [244, 292] width 384 height 47
paste textarea "91153992"
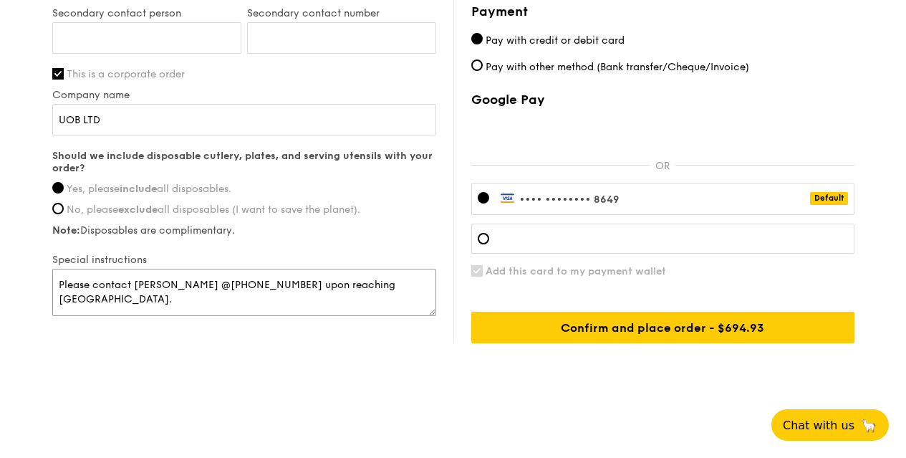
type textarea "Please contact [PERSON_NAME] @[PHONE_NUMBER] upon reaching [GEOGRAPHIC_DATA]."
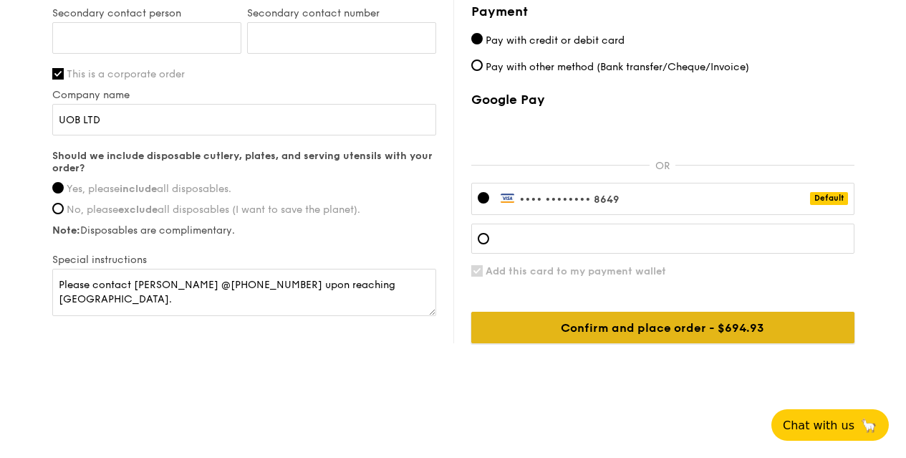
click at [689, 326] on input "Confirm and place order - $694.93" at bounding box center [662, 328] width 383 height 32
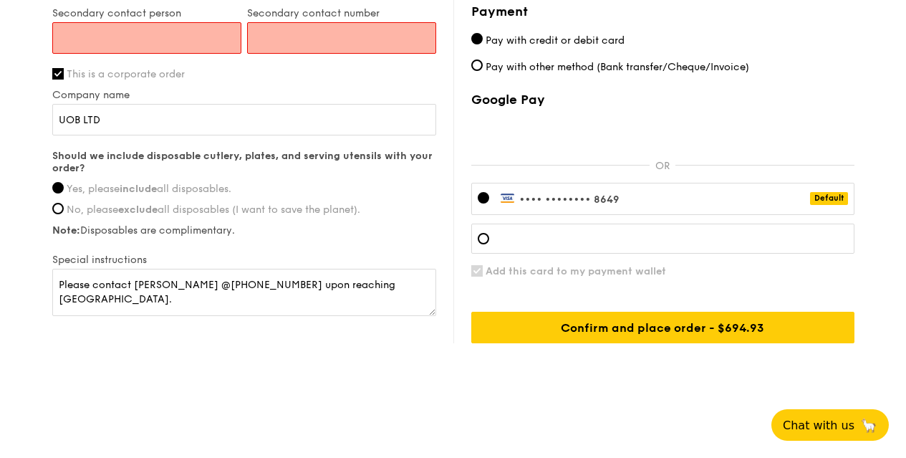
scroll to position [945, 0]
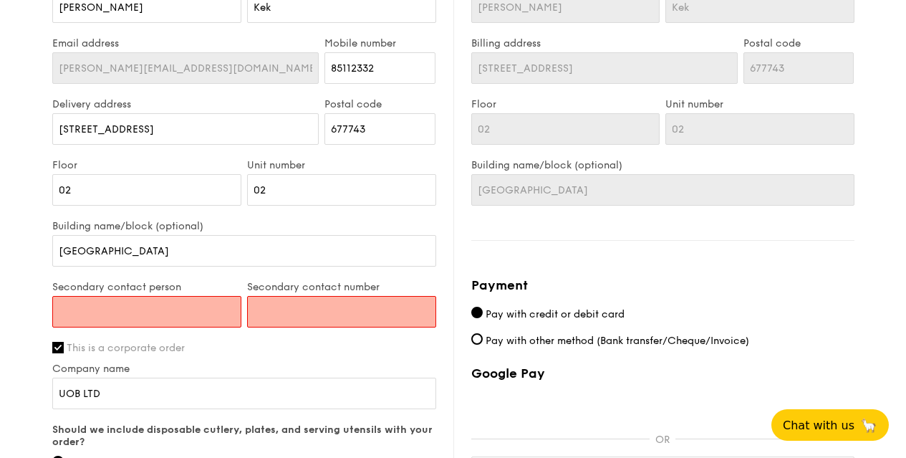
click at [123, 327] on input "Secondary contact person" at bounding box center [146, 312] width 189 height 32
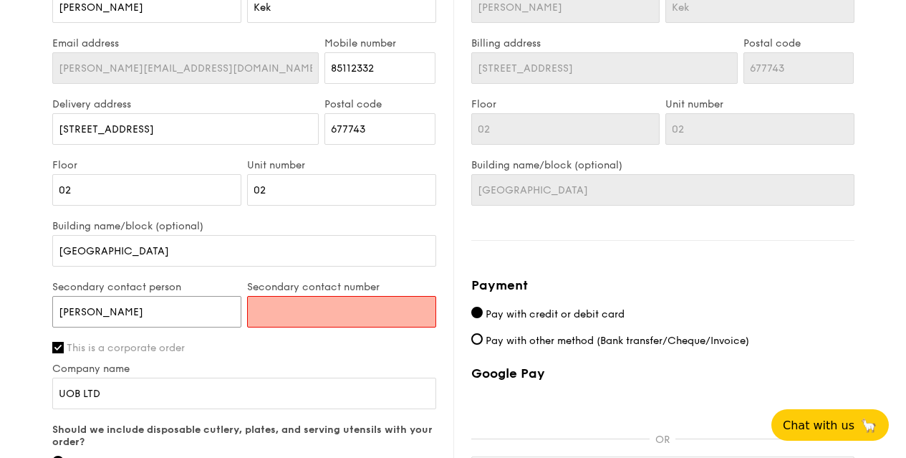
type input "[PERSON_NAME]"
click at [311, 319] on input "Secondary contact number" at bounding box center [341, 312] width 189 height 32
paste input "91153992"
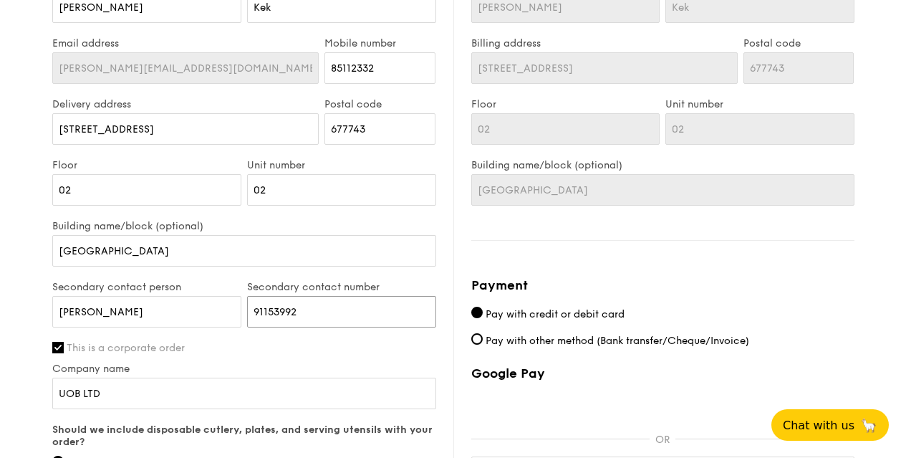
type input "91153992"
click at [52, 0] on div "First name [PERSON_NAME] Last name Kek Email address [PERSON_NAME][EMAIL_ADDRES…" at bounding box center [244, 284] width 384 height 616
drag, startPoint x: 338, startPoint y: 368, endPoint x: 409, endPoint y: 362, distance: 71.2
click at [409, 354] on label "This is a corporate order" at bounding box center [244, 348] width 384 height 12
click at [64, 353] on input "This is a corporate order" at bounding box center [57, 347] width 11 height 11
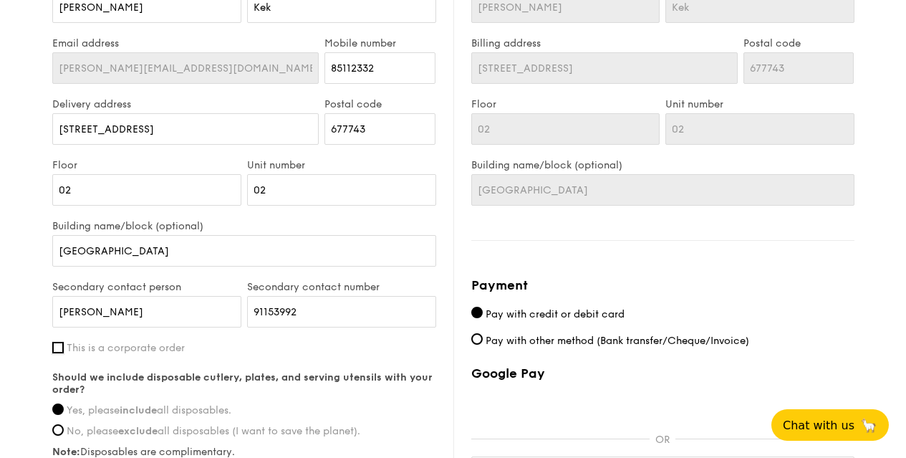
scroll to position [1161, 0]
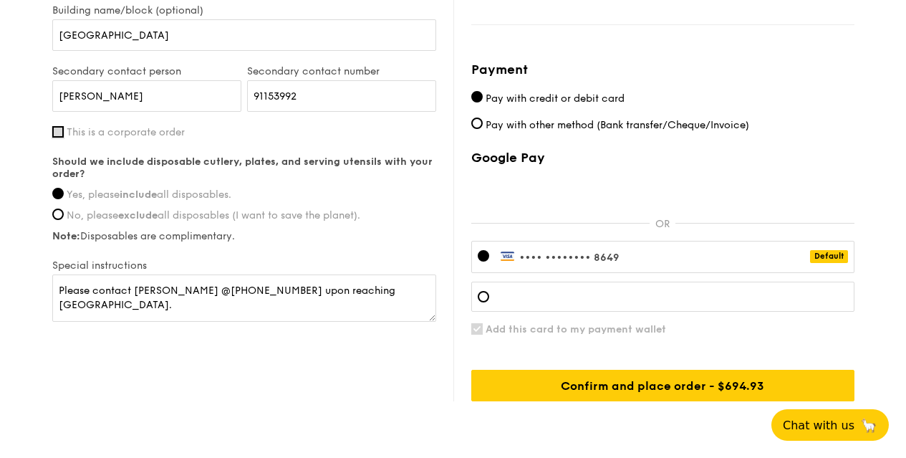
click at [52, 126] on input "This is a corporate order" at bounding box center [57, 131] width 11 height 11
checkbox input "true"
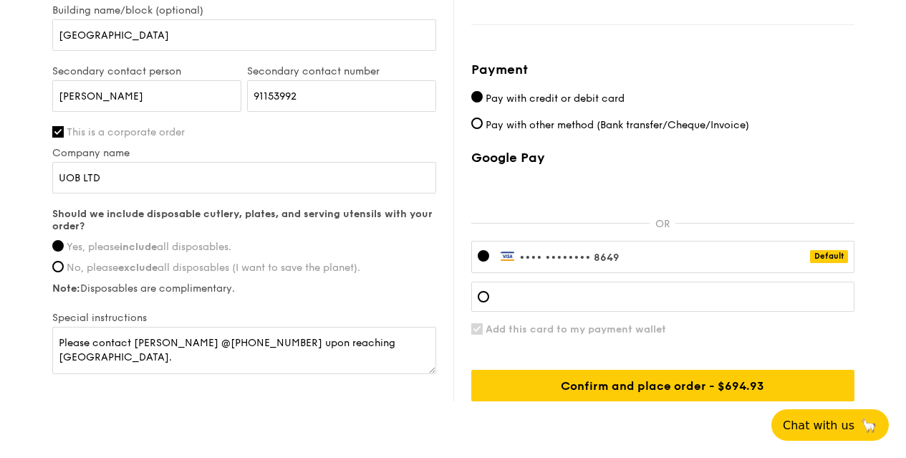
drag, startPoint x: 231, startPoint y: 400, endPoint x: 231, endPoint y: 421, distance: 20.8
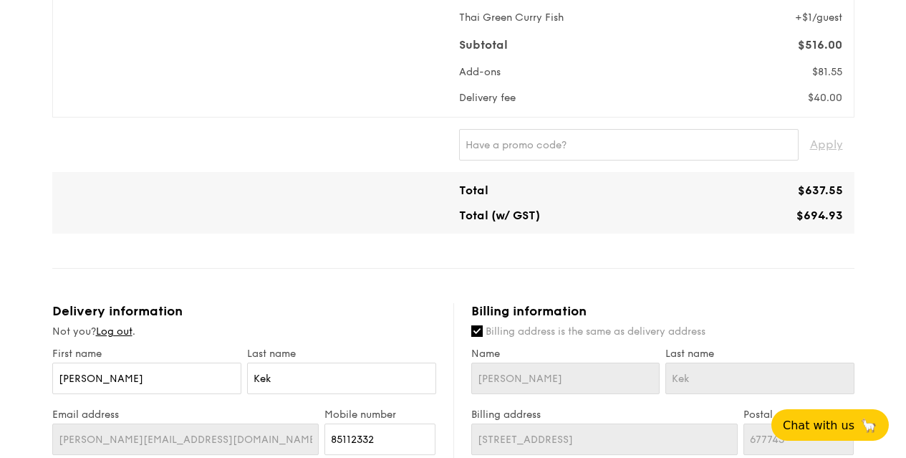
scroll to position [1220, 0]
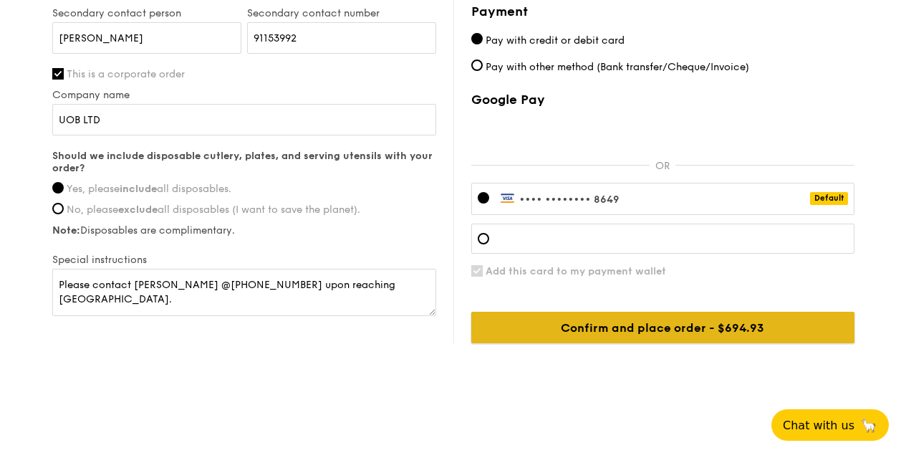
click at [731, 333] on input "Confirm and place order - $694.93" at bounding box center [662, 328] width 383 height 32
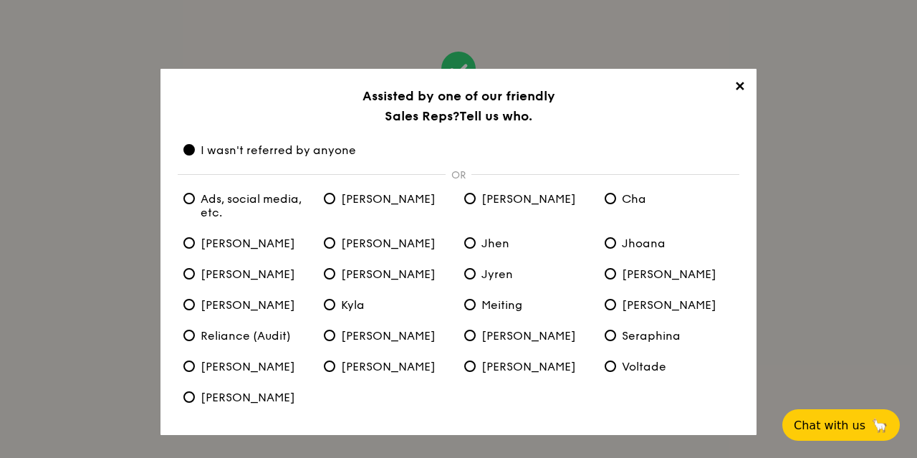
scroll to position [50, 0]
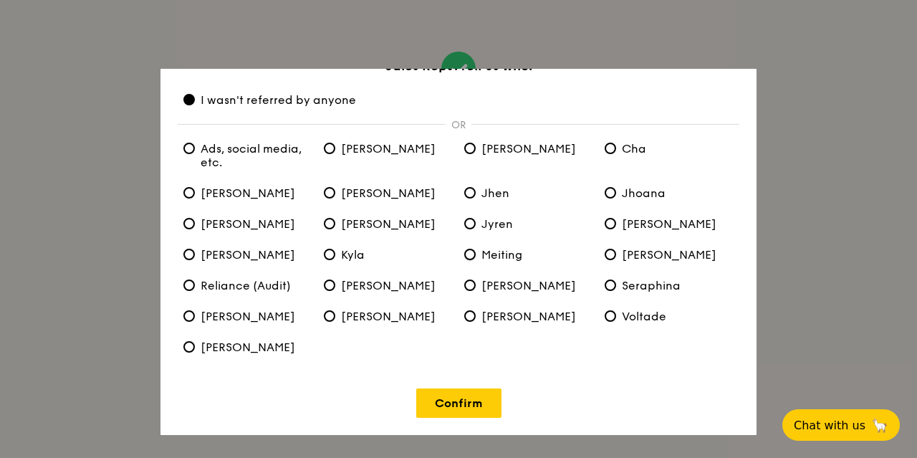
click at [467, 253] on input "Meiting" at bounding box center [469, 254] width 11 height 11
radio input "true"
radio anyone "false"
click at [470, 394] on link "Confirm" at bounding box center [458, 402] width 85 height 29
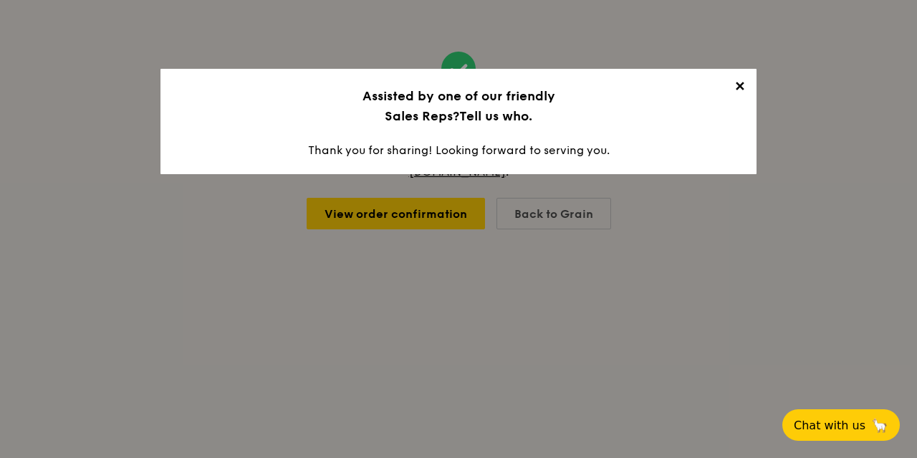
scroll to position [0, 0]
click at [745, 85] on span "✕" at bounding box center [739, 89] width 20 height 20
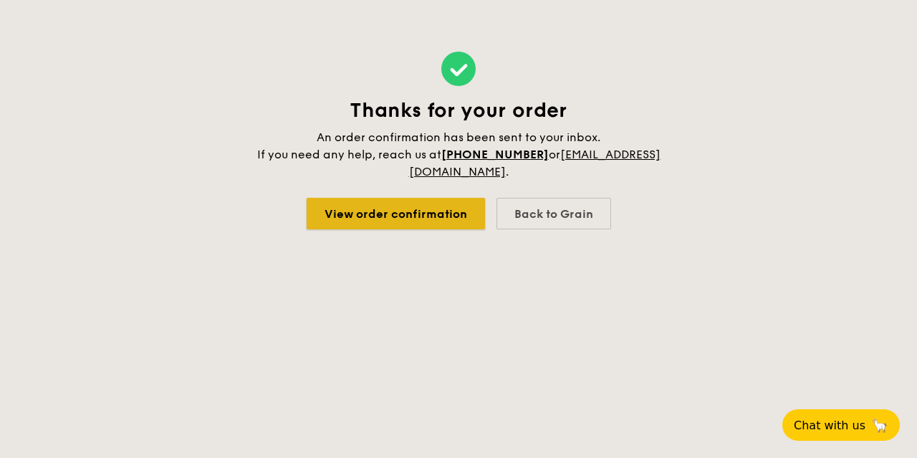
click at [416, 214] on link "View order confirmation" at bounding box center [396, 214] width 178 height 32
